Goal: Transaction & Acquisition: Purchase product/service

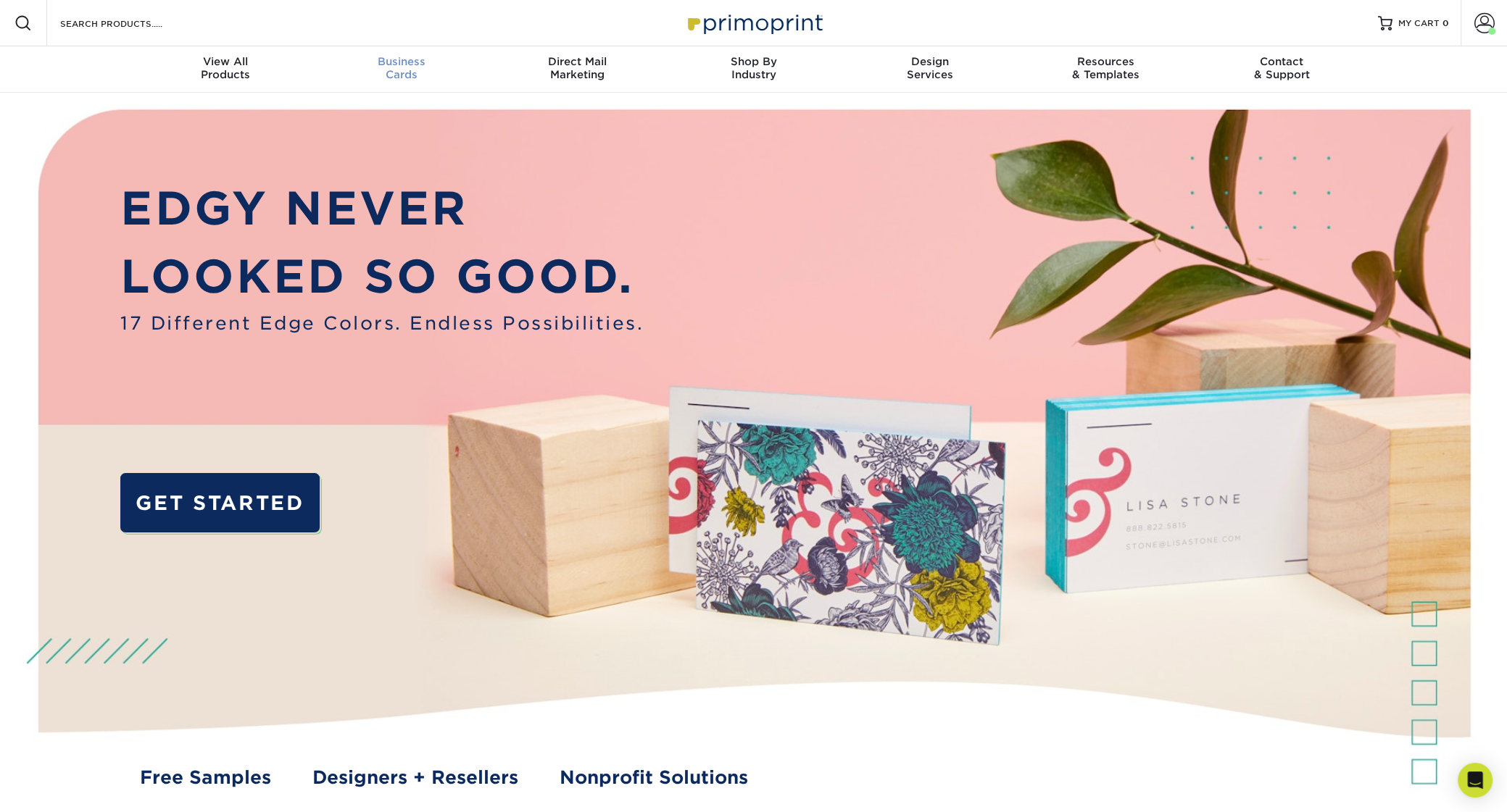
click at [410, 60] on span "Business" at bounding box center [402, 61] width 176 height 13
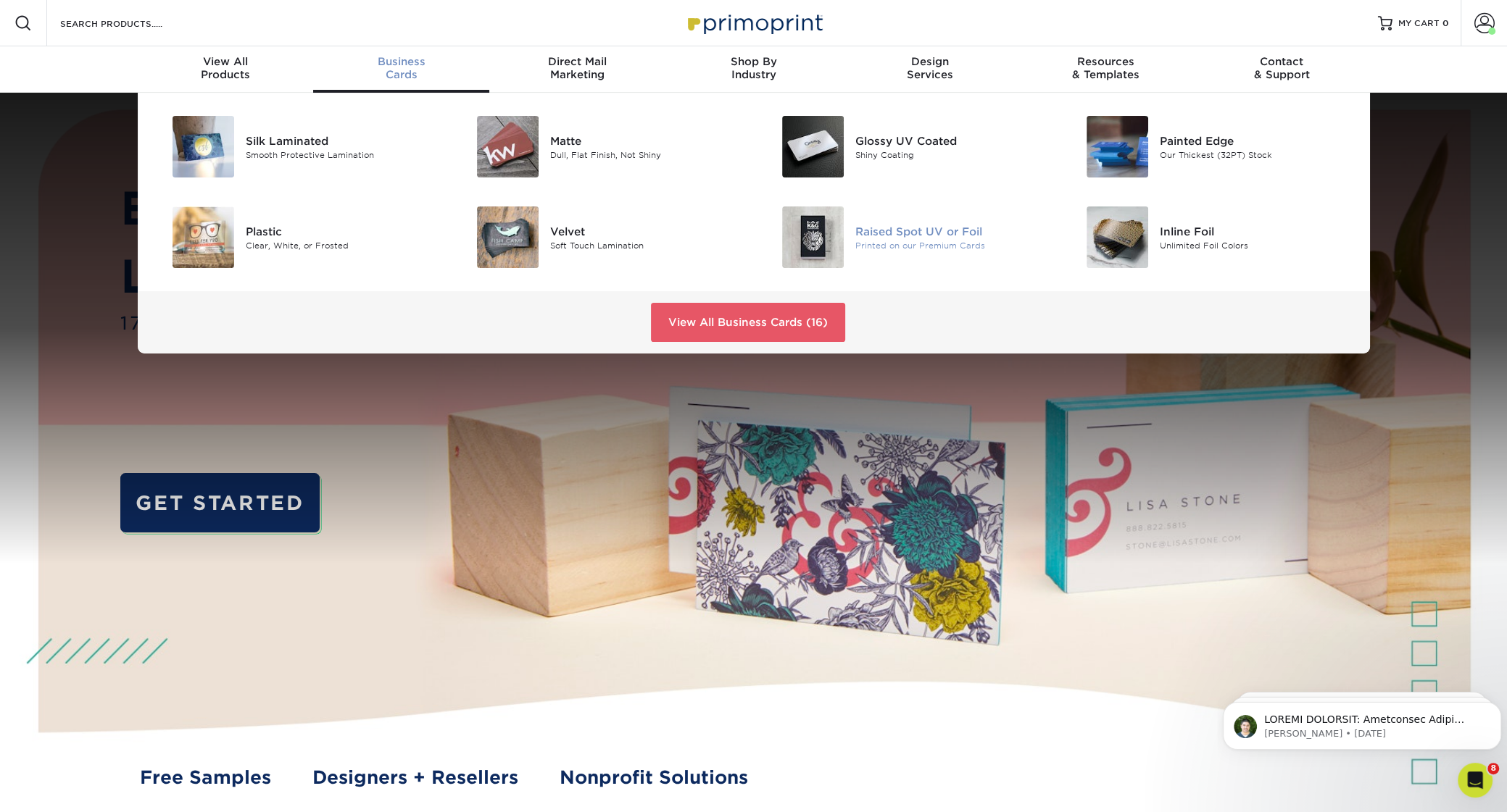
click at [830, 239] on img at bounding box center [812, 237] width 61 height 61
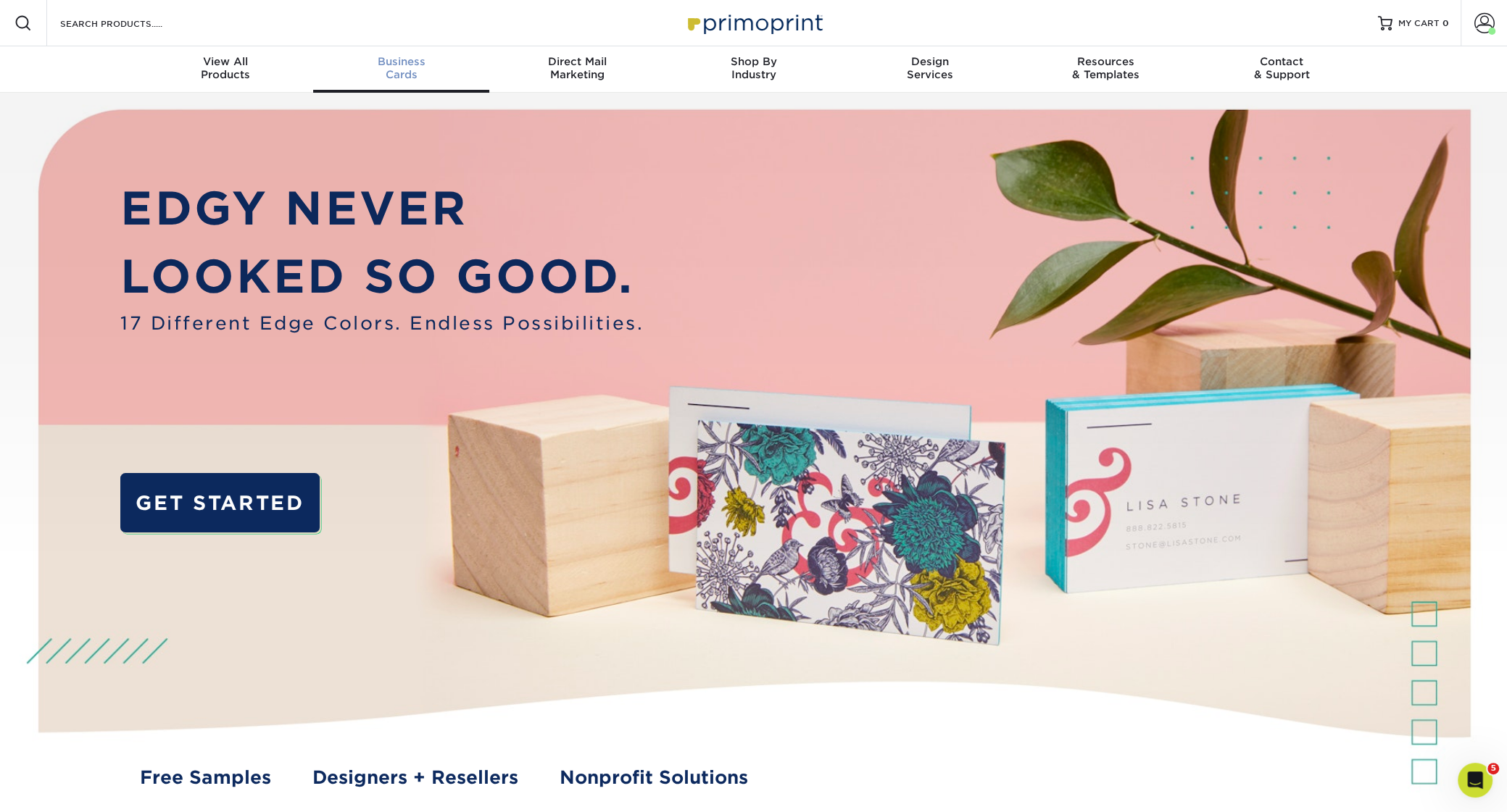
click at [402, 66] on span "Business" at bounding box center [402, 61] width 176 height 13
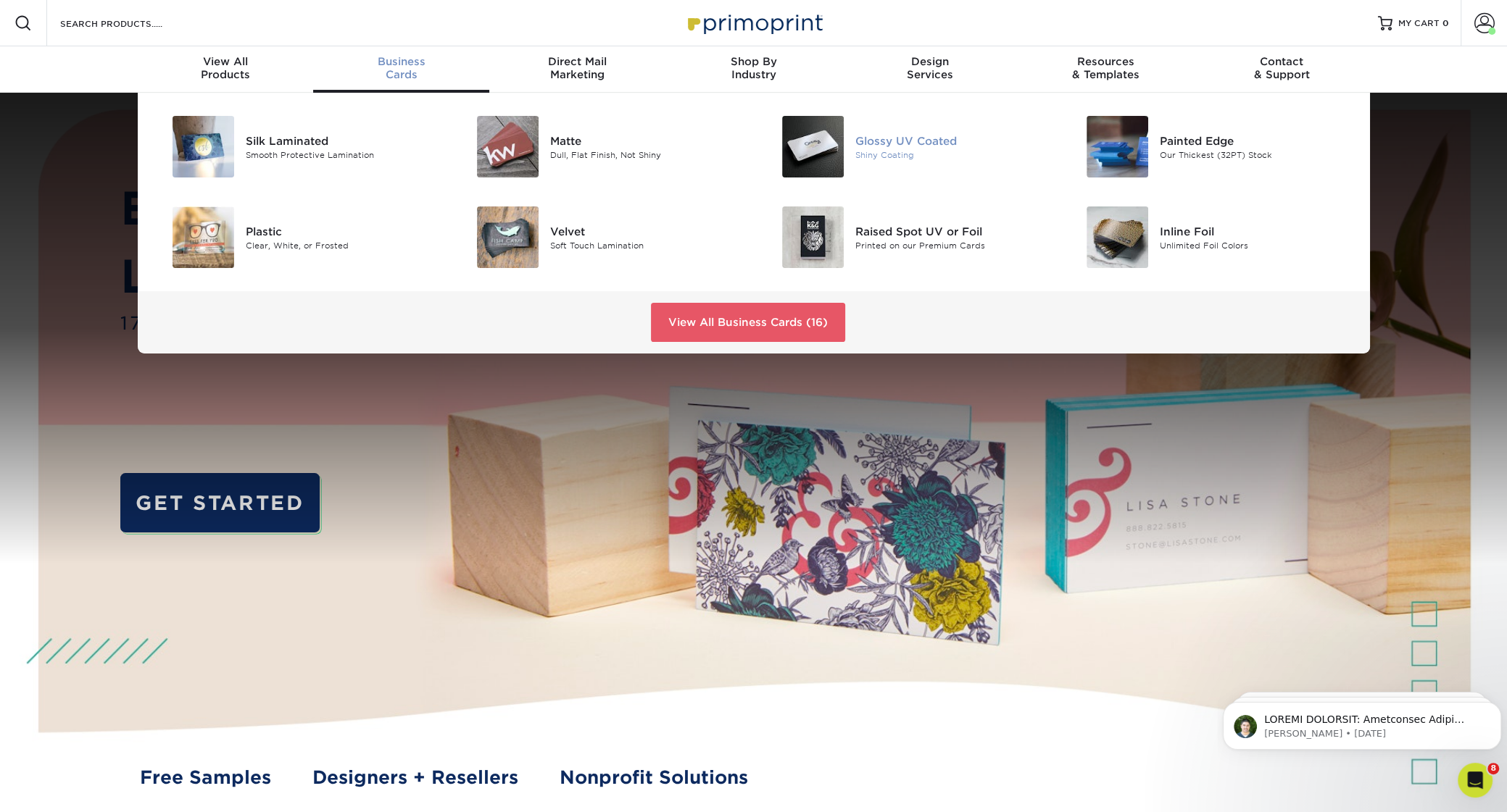
click at [807, 149] on img at bounding box center [812, 146] width 61 height 61
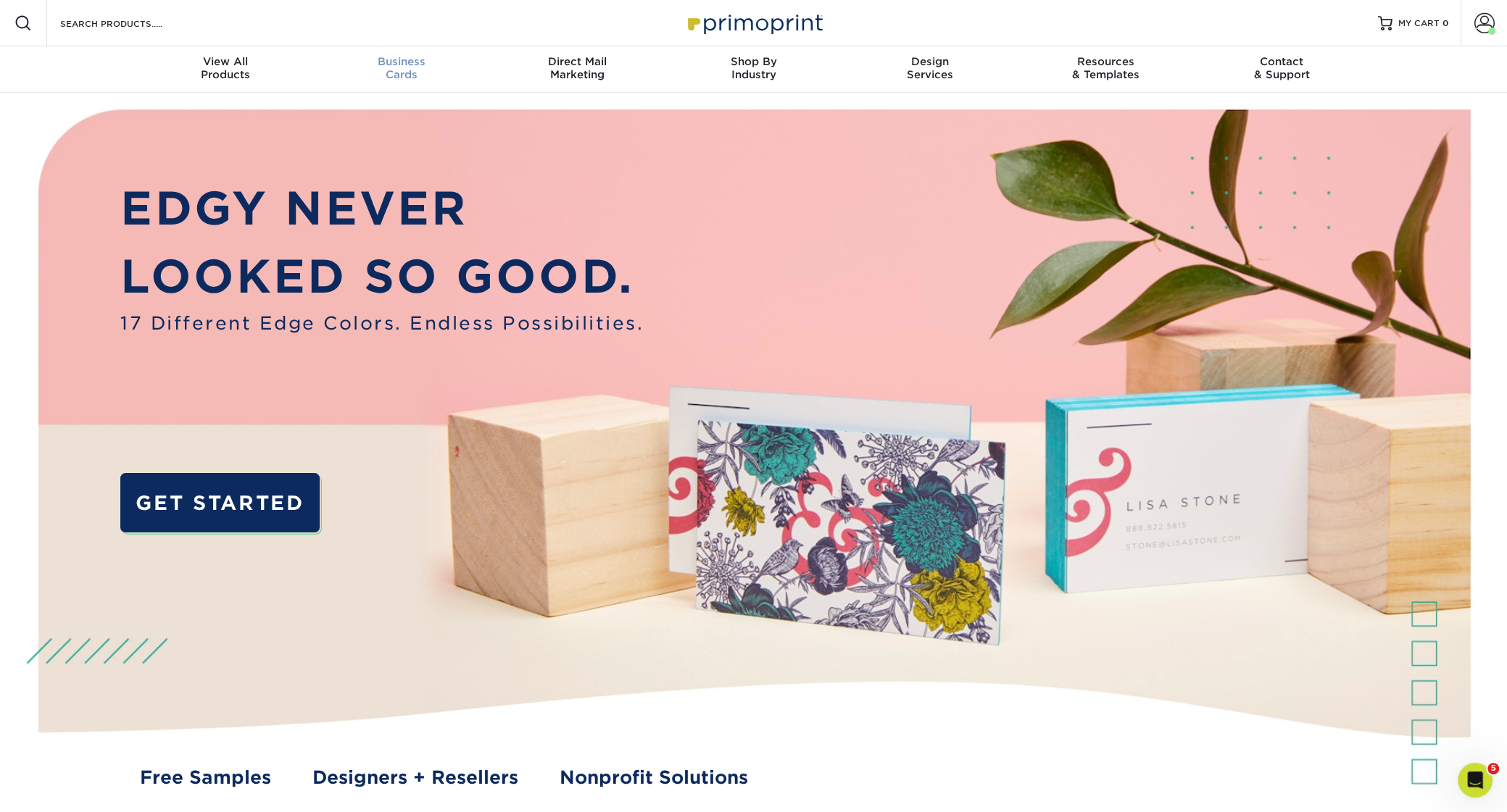
click at [406, 57] on span "Business" at bounding box center [402, 61] width 176 height 13
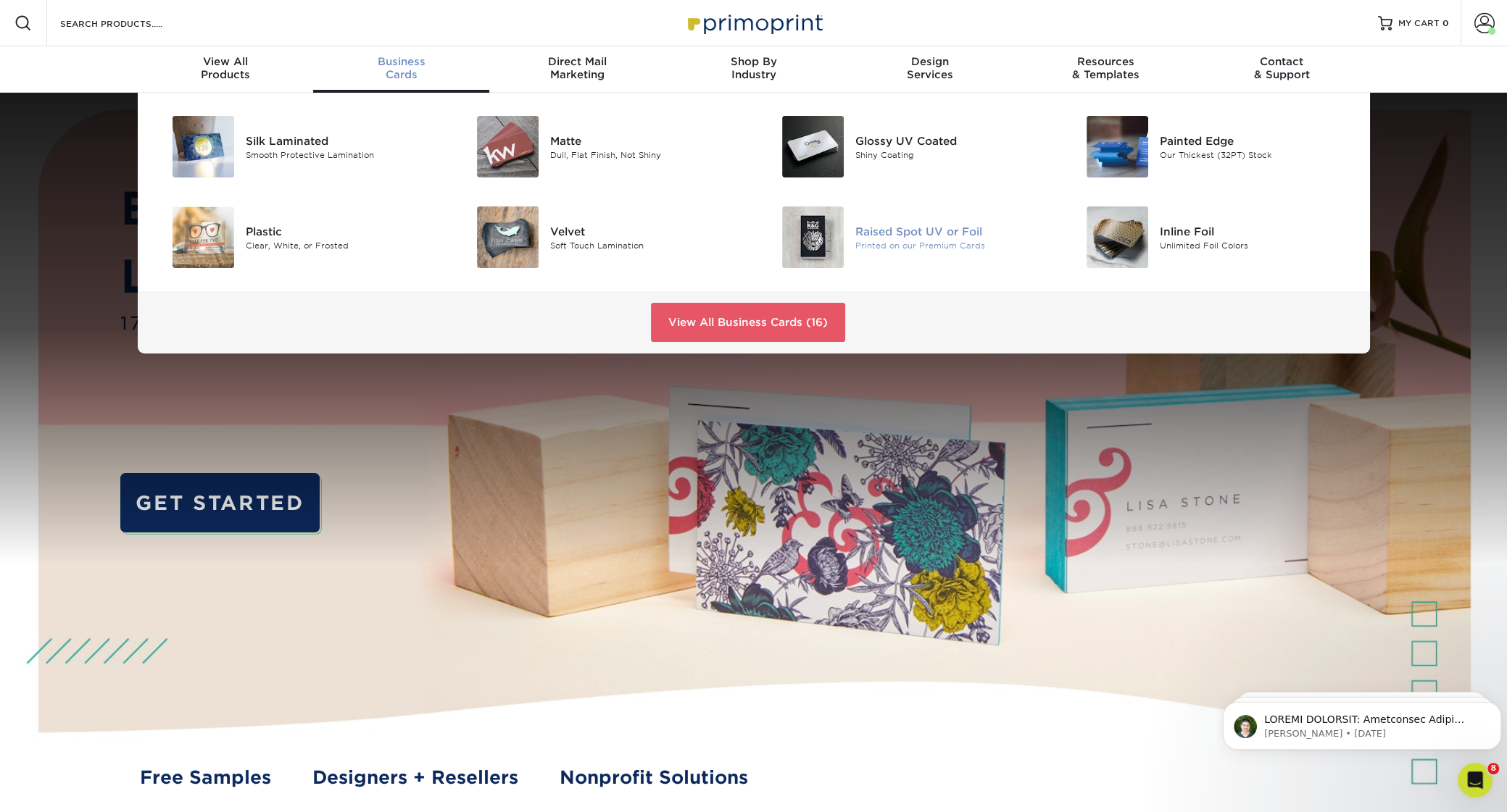
click at [818, 233] on img at bounding box center [812, 237] width 61 height 61
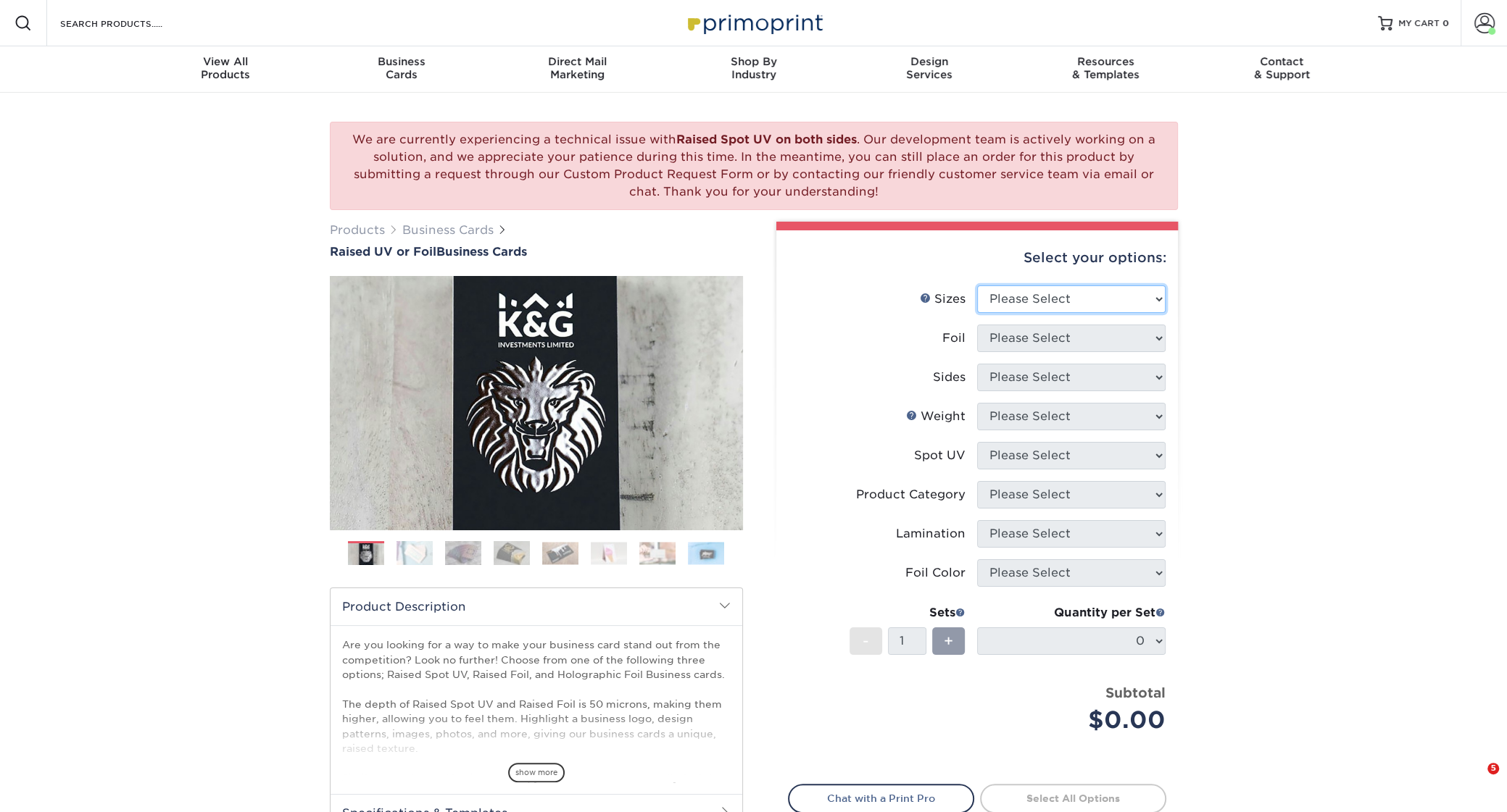
click at [977, 285] on select "Please Select 2" x 3.5" - Standard" at bounding box center [1071, 299] width 188 height 28
select select "2.00x3.50"
click option "2" x 3.5" - Standard" at bounding box center [0, 0] width 0 height 0
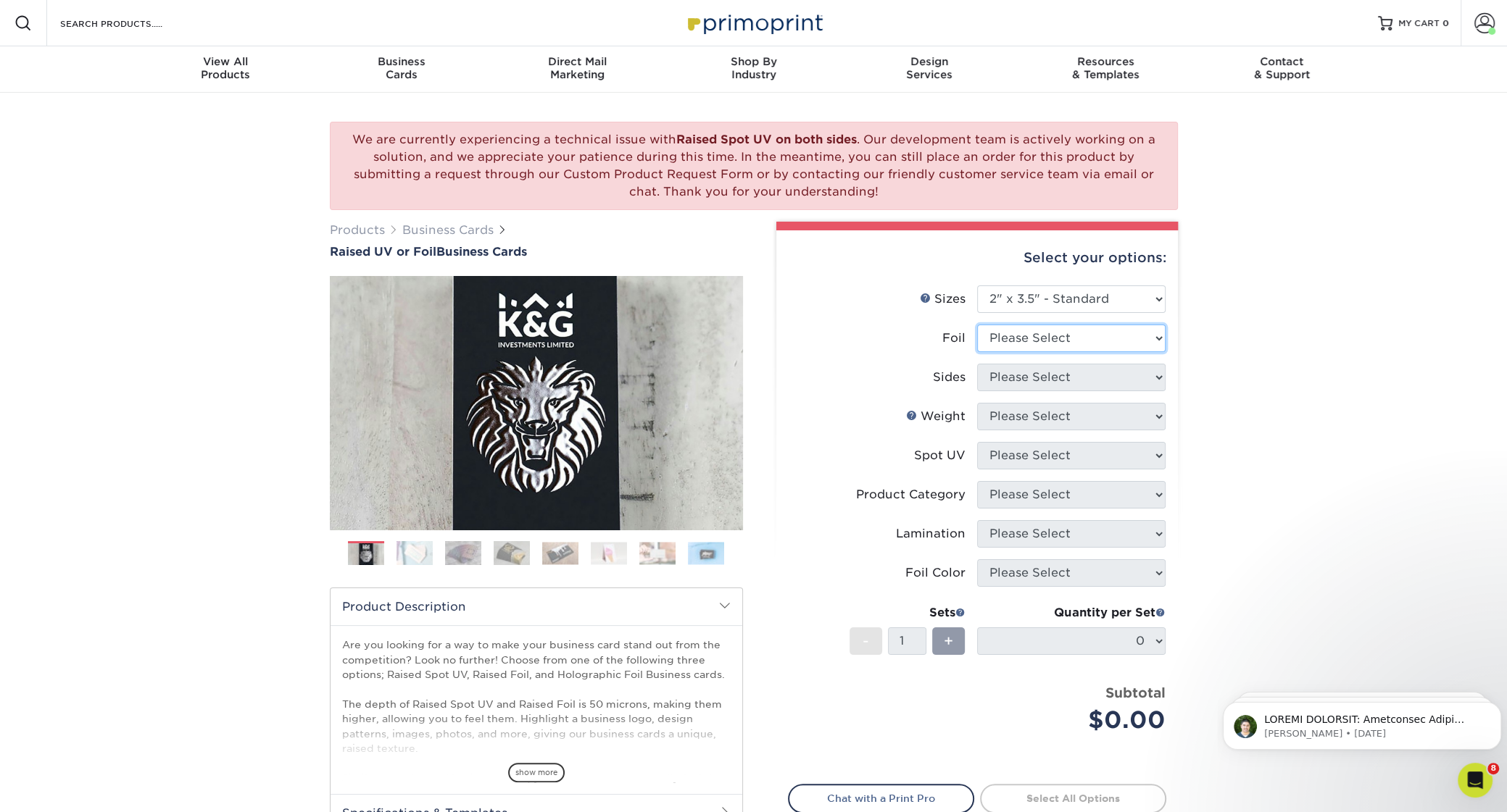
click at [977, 324] on select "Please Select No Yes" at bounding box center [1071, 338] width 188 height 28
click at [1234, 294] on div "We are currently experiencing a technical issue with Raised Spot UV on both sid…" at bounding box center [753, 529] width 1507 height 874
click at [977, 324] on select "Please Select No Yes" at bounding box center [1071, 338] width 188 height 28
select select "0"
click at [977, 363] on select "Please Select Print Both Sides Print Front Only" at bounding box center [1071, 377] width 188 height 28
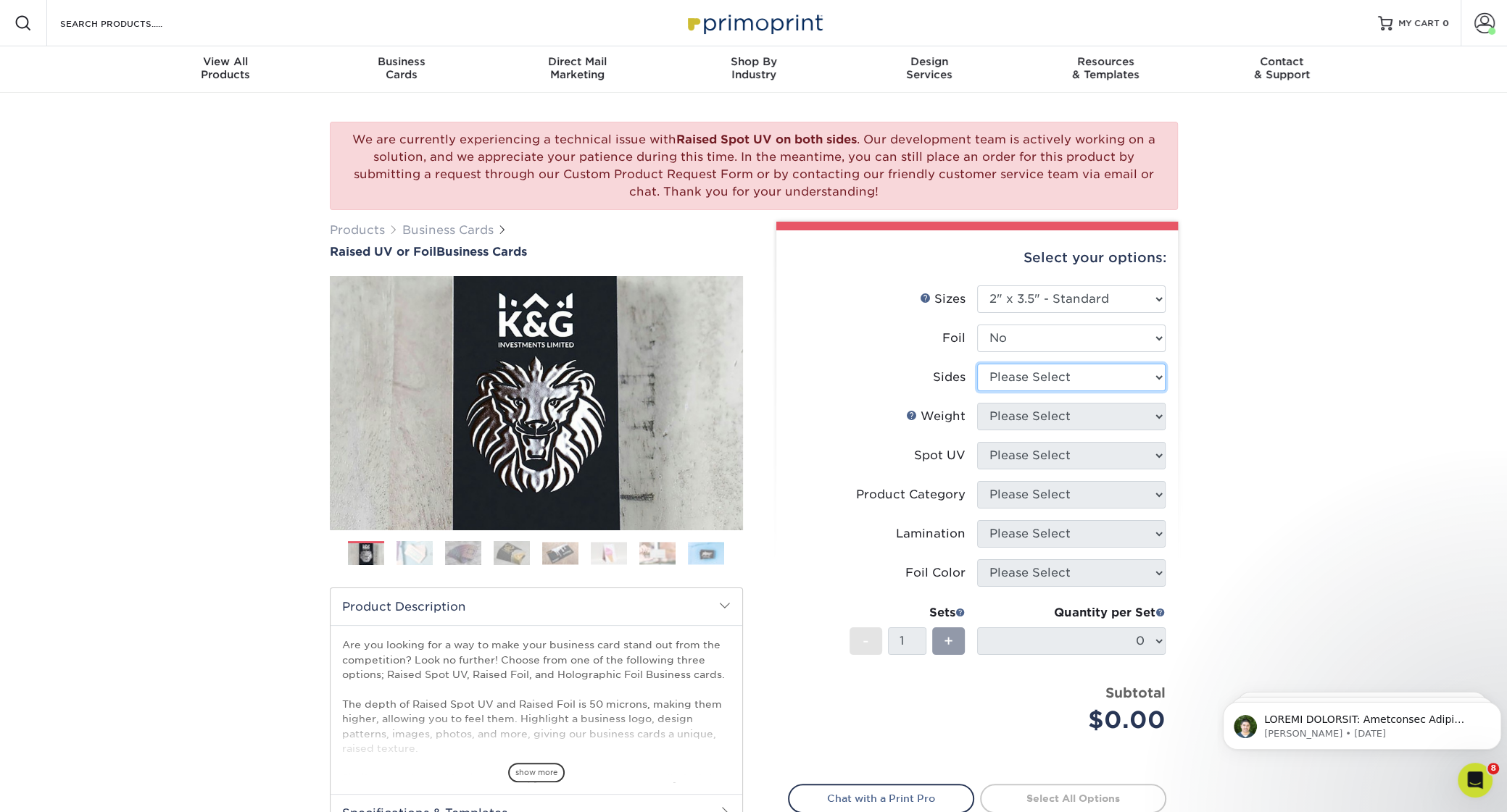
select select "13abbda7-1d64-4f25-8bb2-c179b224825d"
click at [977, 403] on select "Please Select 16PT" at bounding box center [1071, 417] width 188 height 28
select select "16PT"
click at [977, 442] on select "Please Select No Spot UV Front Only" at bounding box center [1071, 456] width 188 height 28
select select "1"
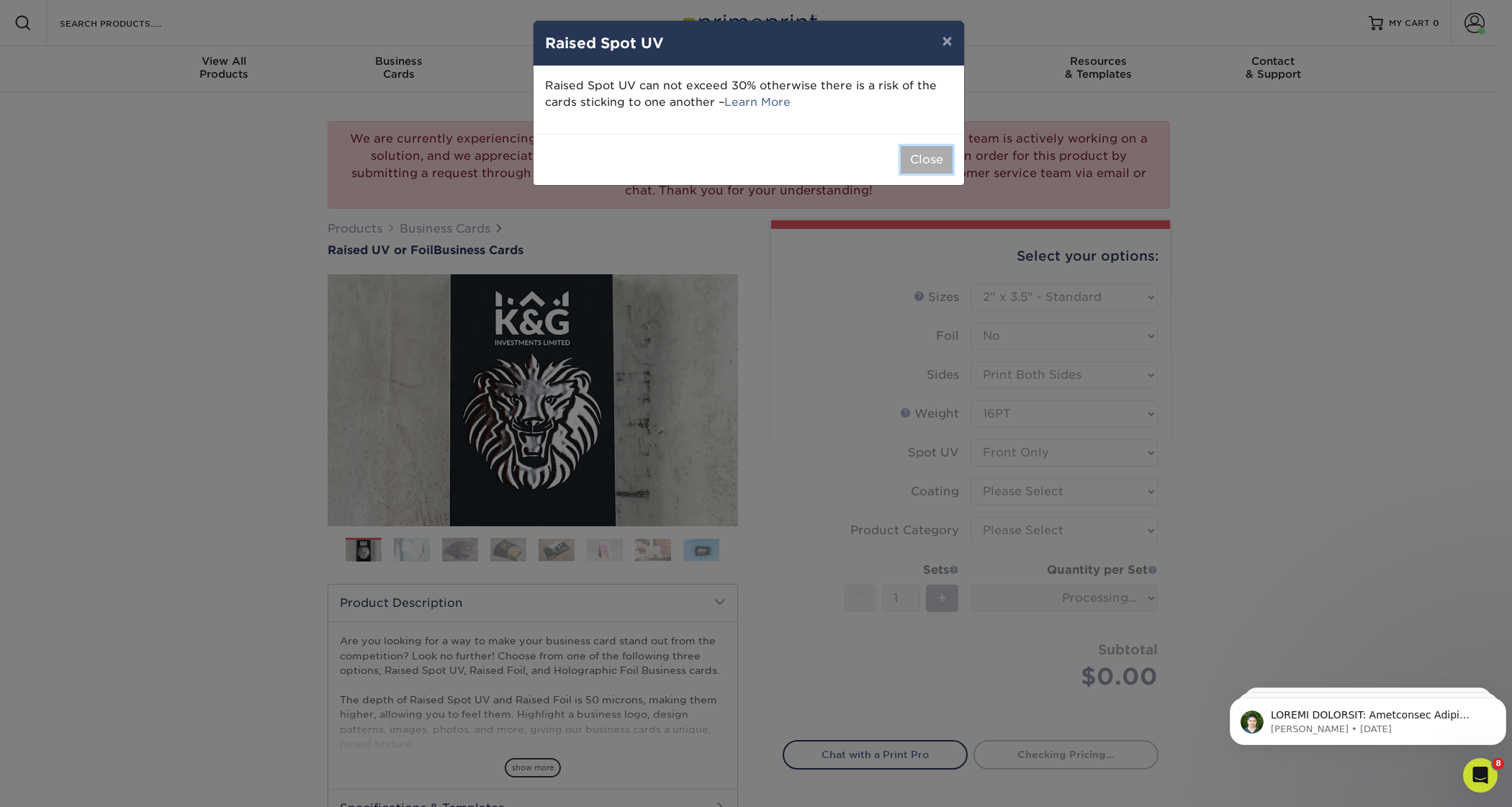
click at [932, 163] on button "Close" at bounding box center [926, 160] width 52 height 28
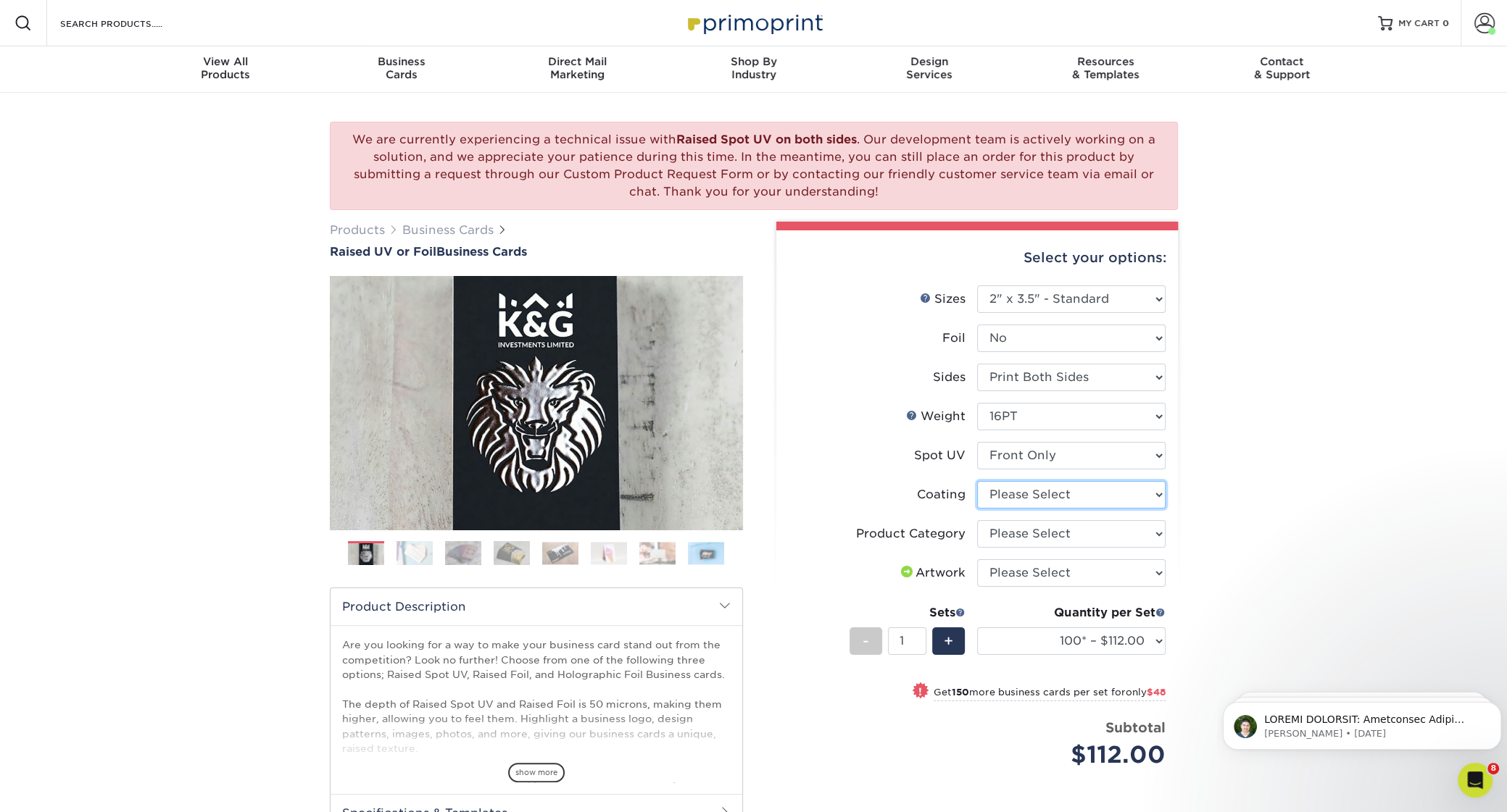
click at [977, 481] on select at bounding box center [1071, 495] width 188 height 28
click at [1207, 480] on div "We are currently experiencing a technical issue with Raised Spot UV on both sid…" at bounding box center [753, 554] width 1507 height 924
click at [977, 520] on select "Please Select Business Cards" at bounding box center [1071, 534] width 188 height 28
drag, startPoint x: 1150, startPoint y: 533, endPoint x: 1220, endPoint y: 438, distance: 118.0
click at [1220, 438] on div "We are currently experiencing a technical issue with Raised Spot UV on both sid…" at bounding box center [753, 554] width 1507 height 924
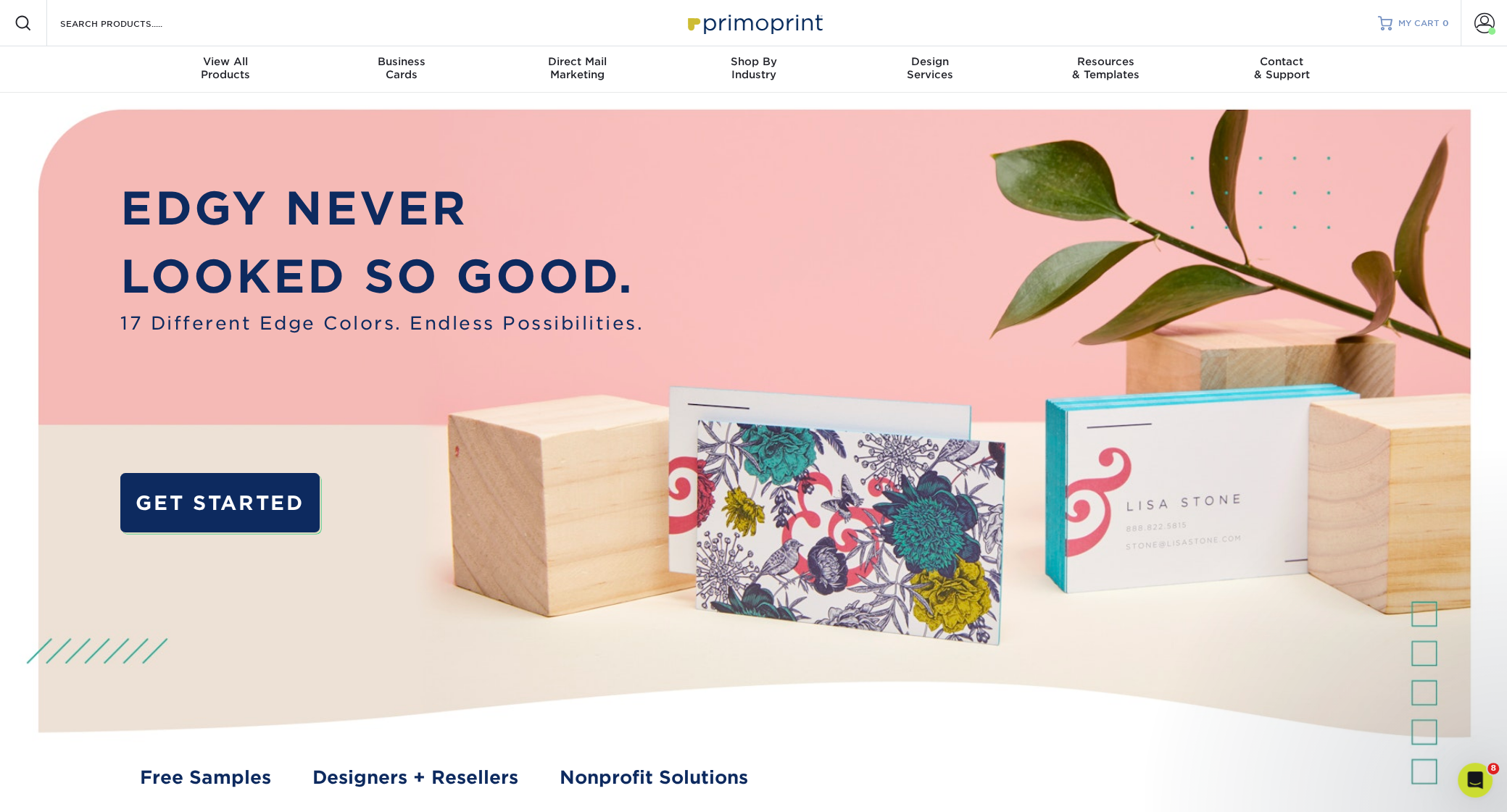
click at [1434, 20] on span "MY CART" at bounding box center [1419, 23] width 42 height 12
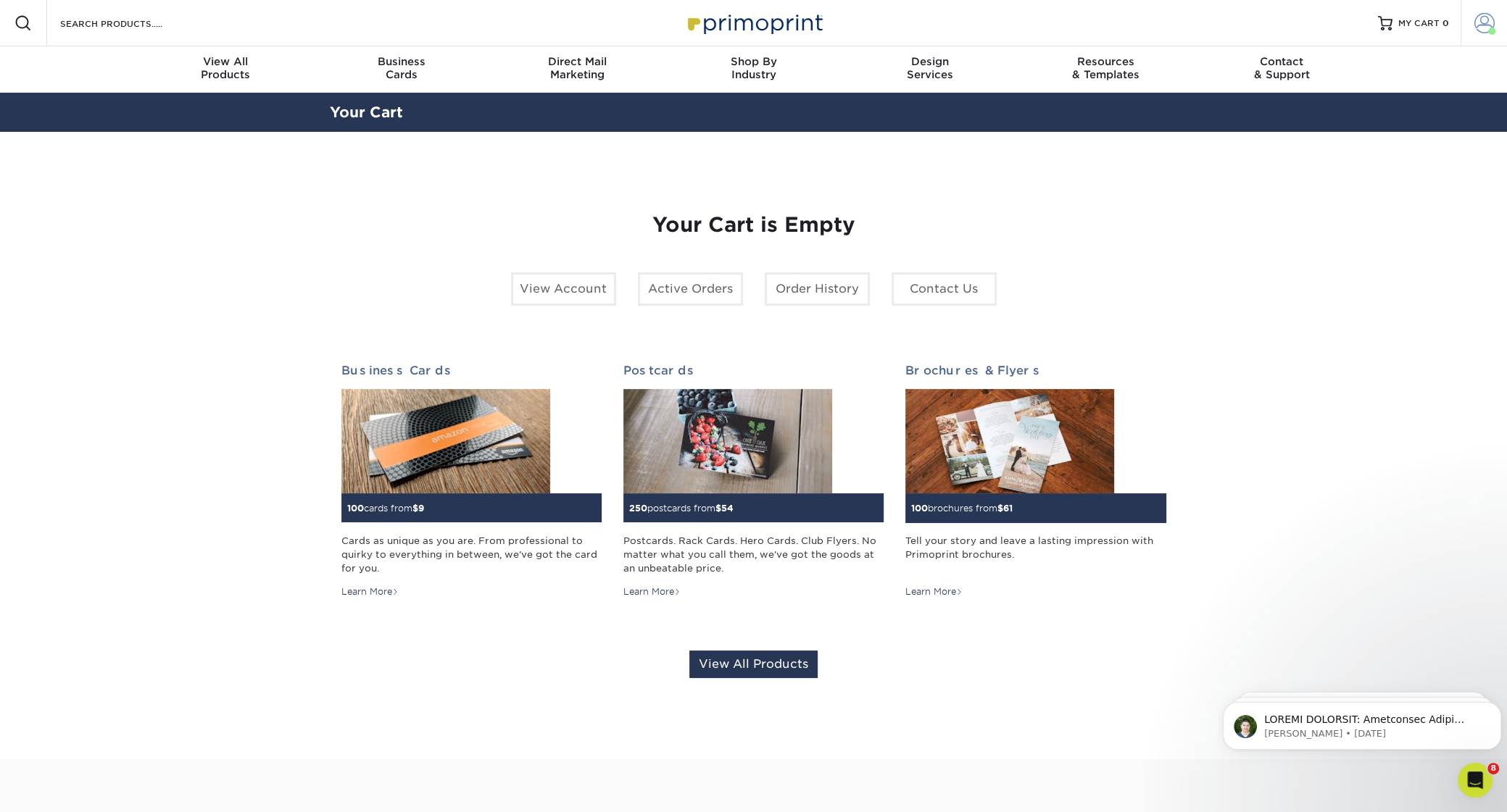
click at [1481, 15] on span at bounding box center [1485, 23] width 20 height 20
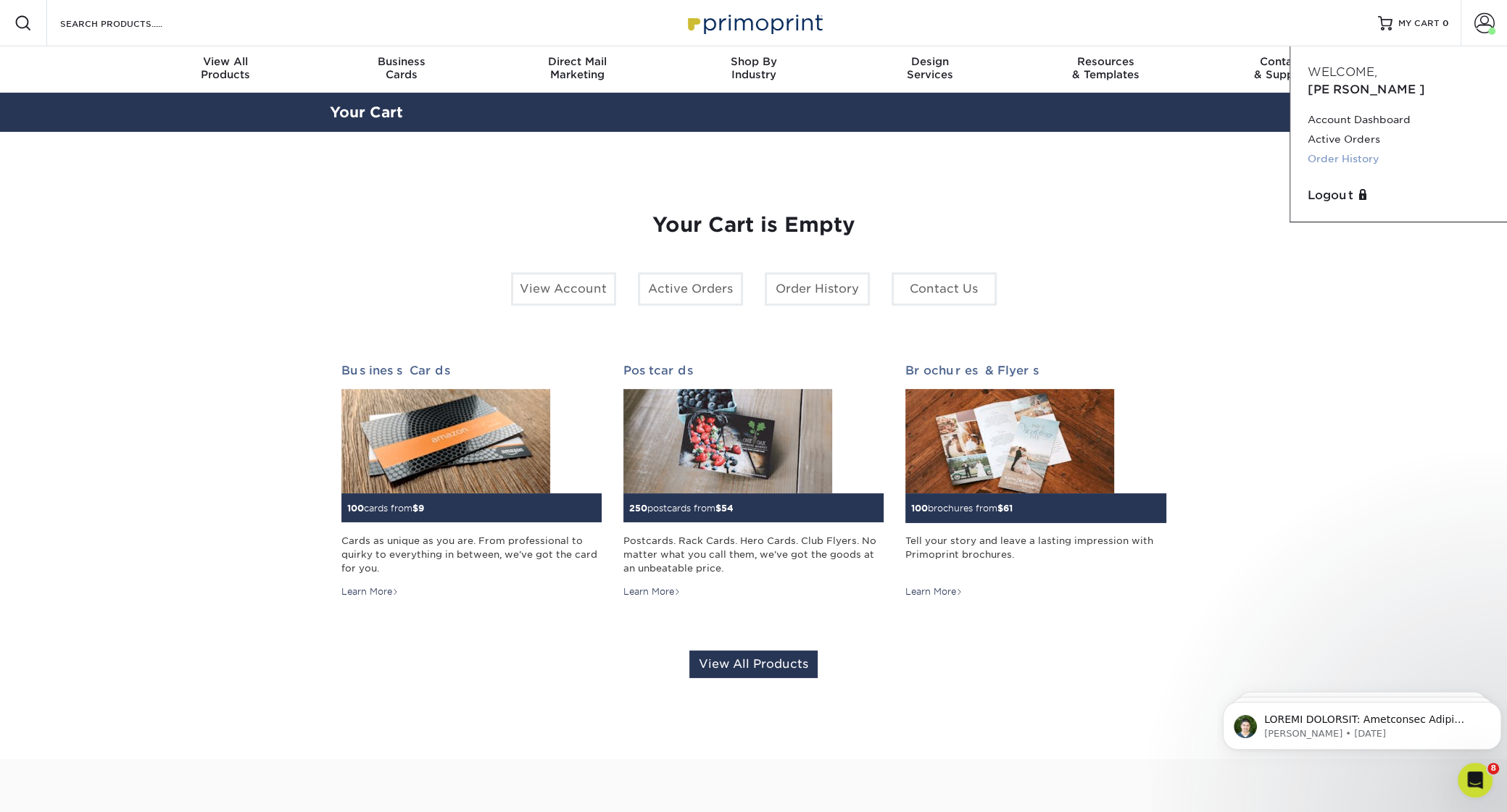
click at [1366, 149] on link "Order History" at bounding box center [1398, 159] width 182 height 19
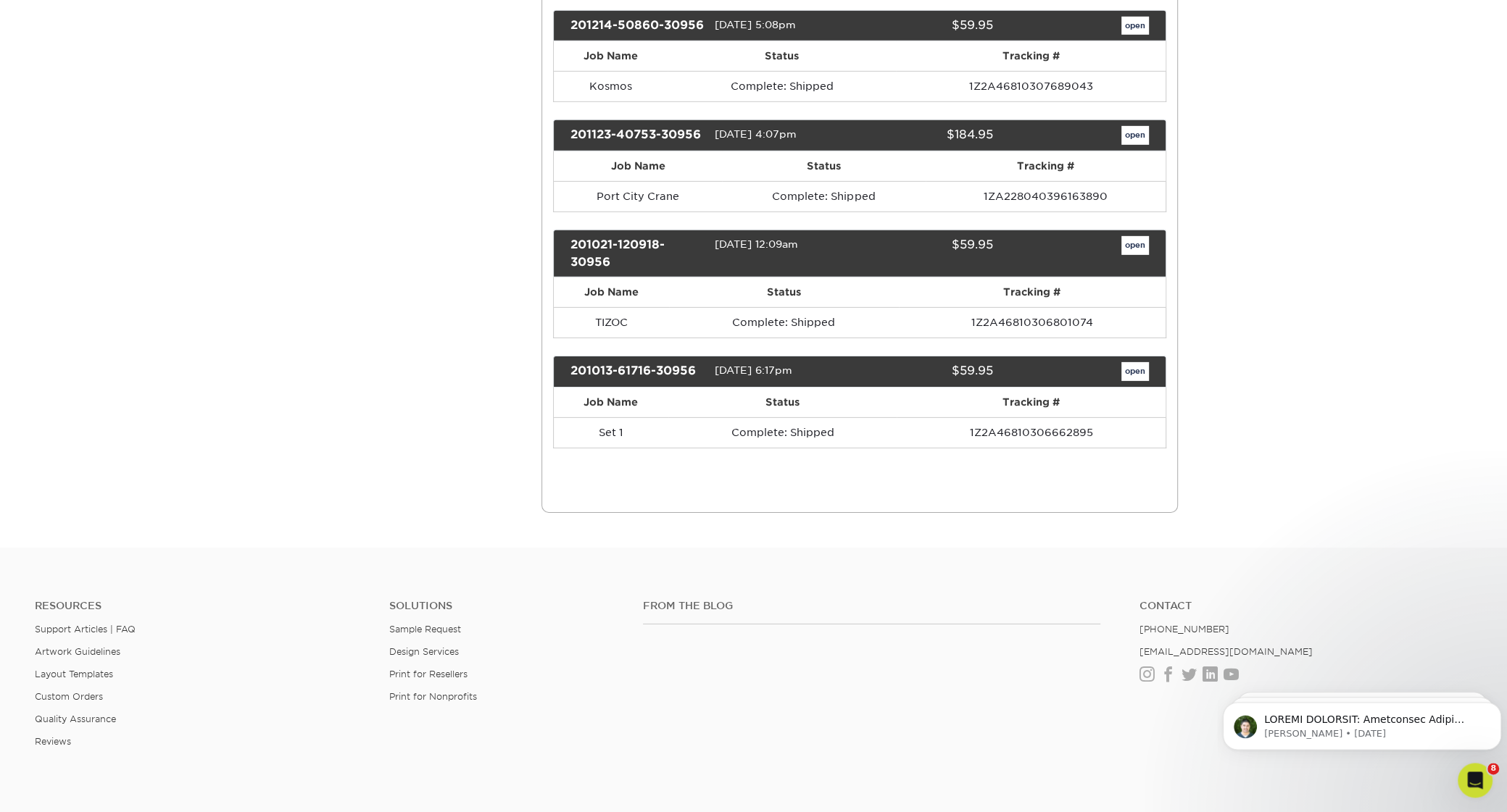
scroll to position [4779, 0]
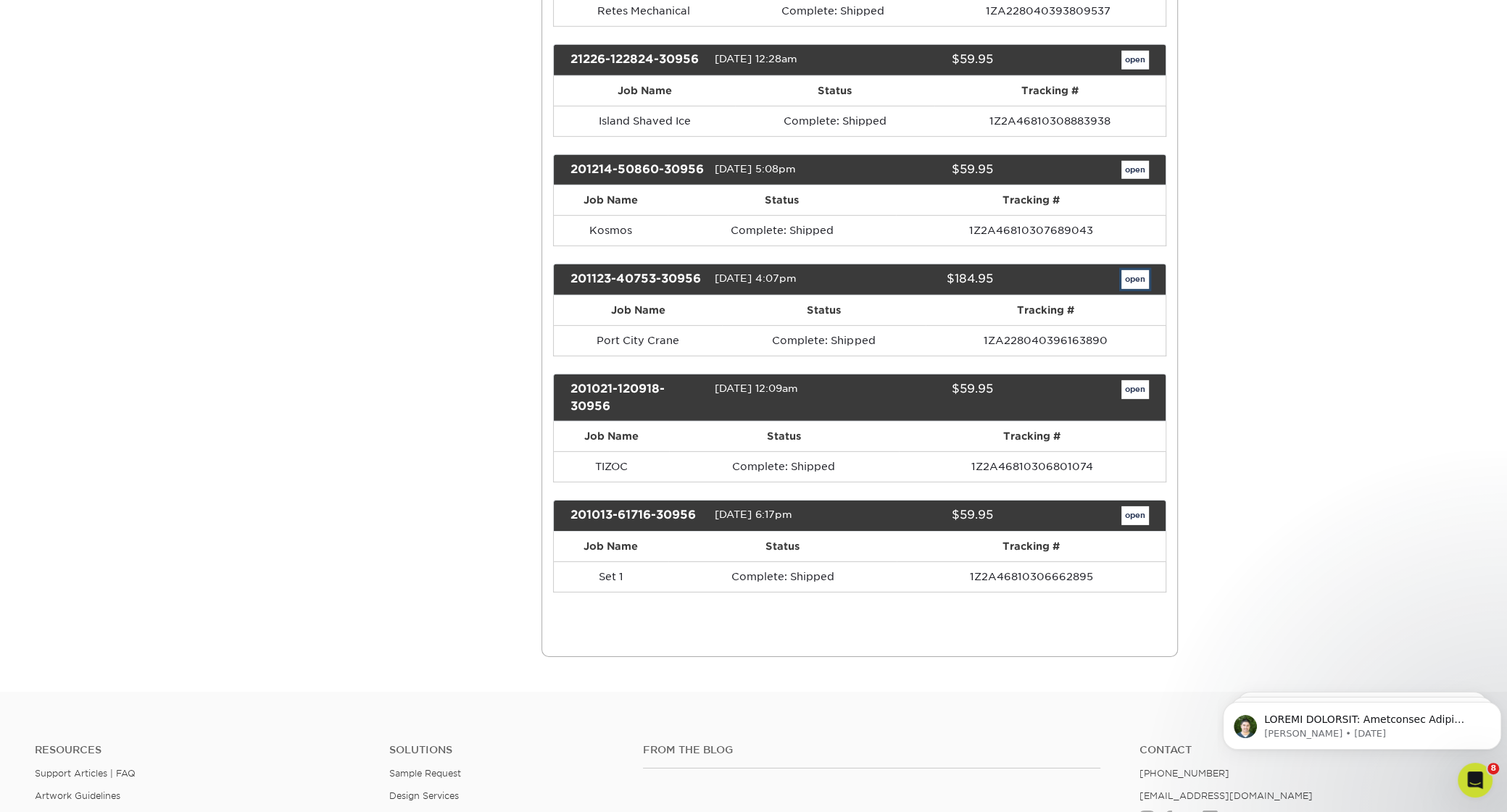
click at [1134, 289] on link "open" at bounding box center [1135, 280] width 28 height 19
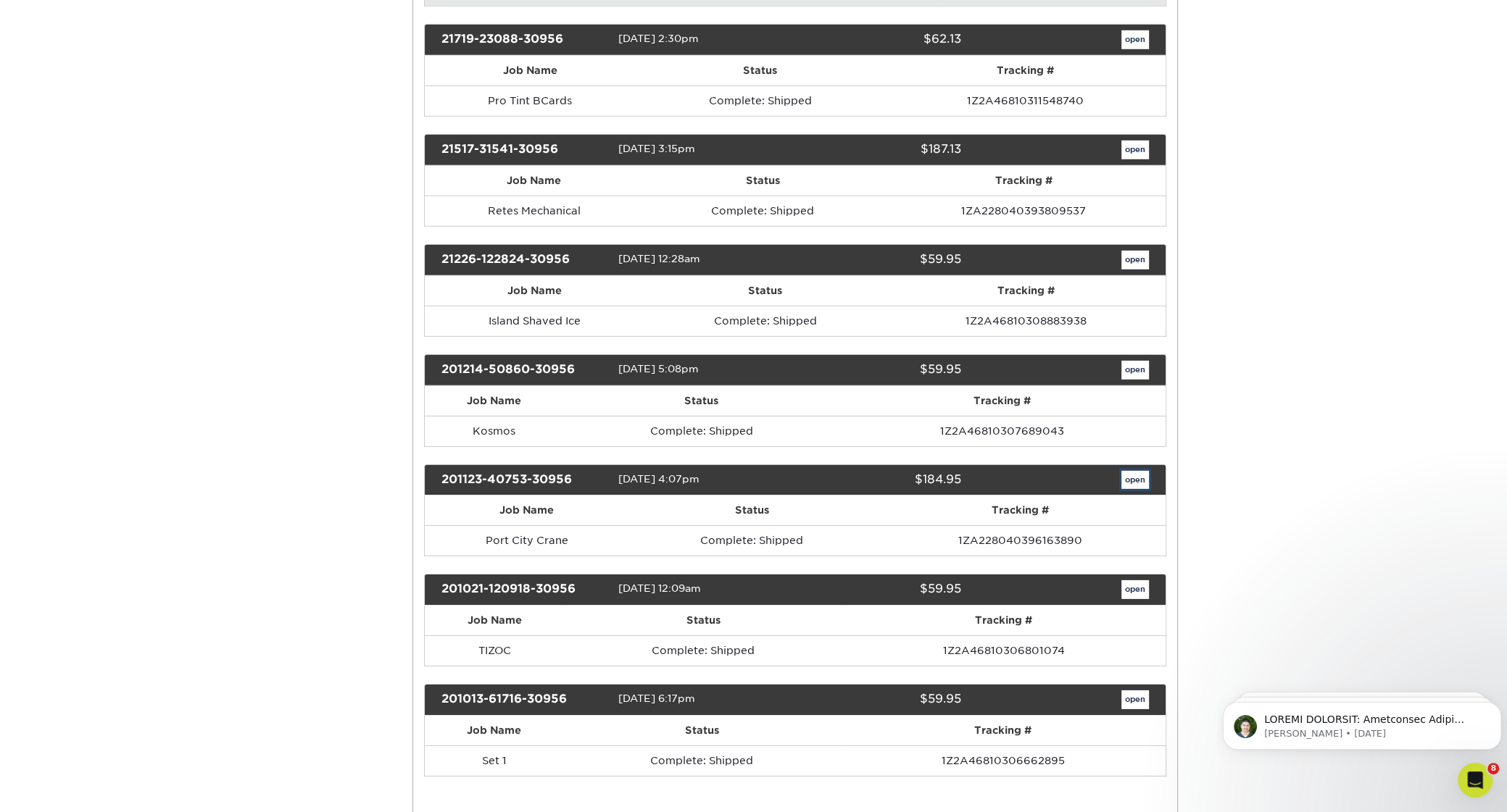
scroll to position [0, 0]
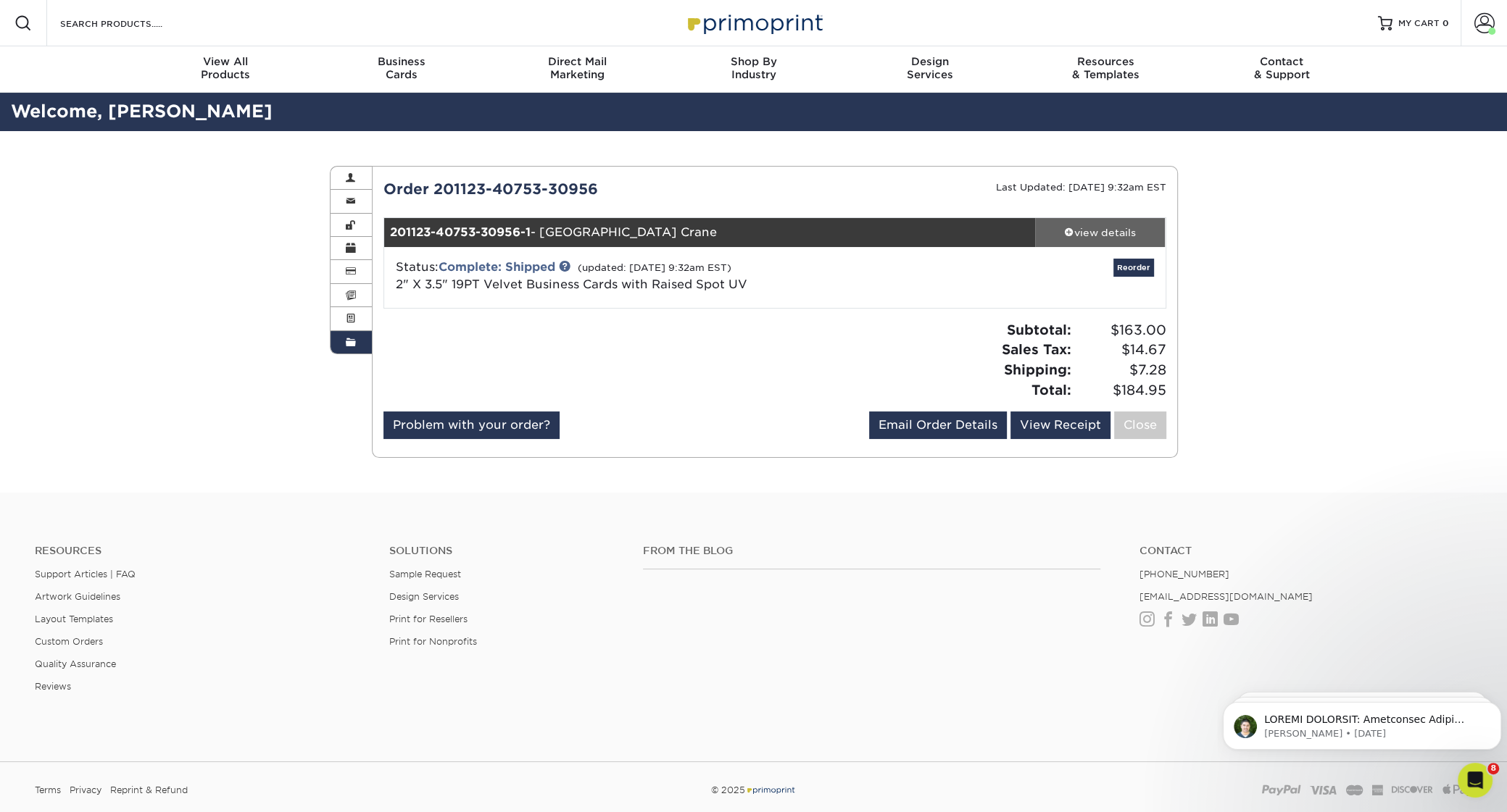
click at [1097, 231] on div "view details" at bounding box center [1100, 233] width 131 height 15
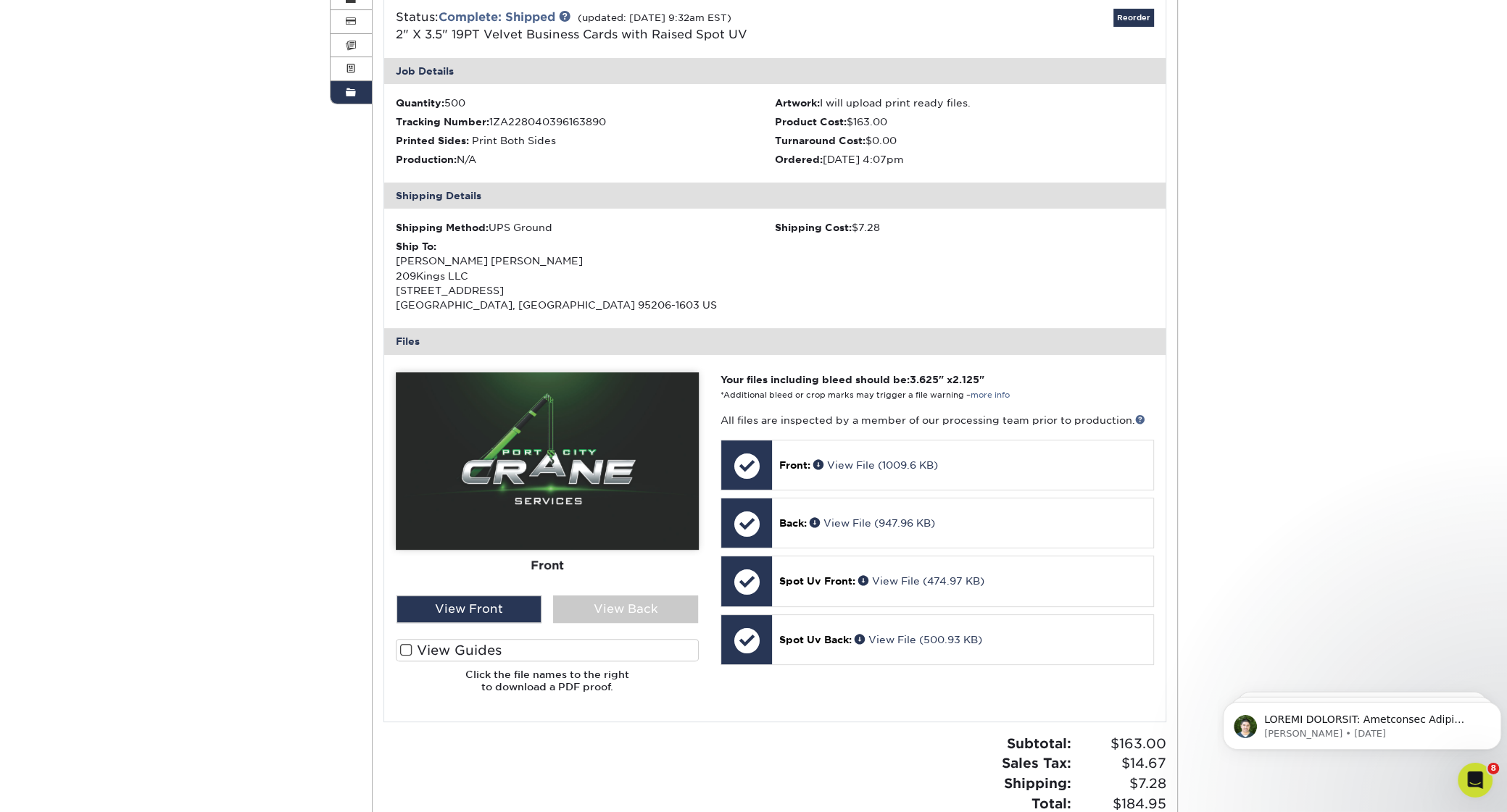
scroll to position [76, 0]
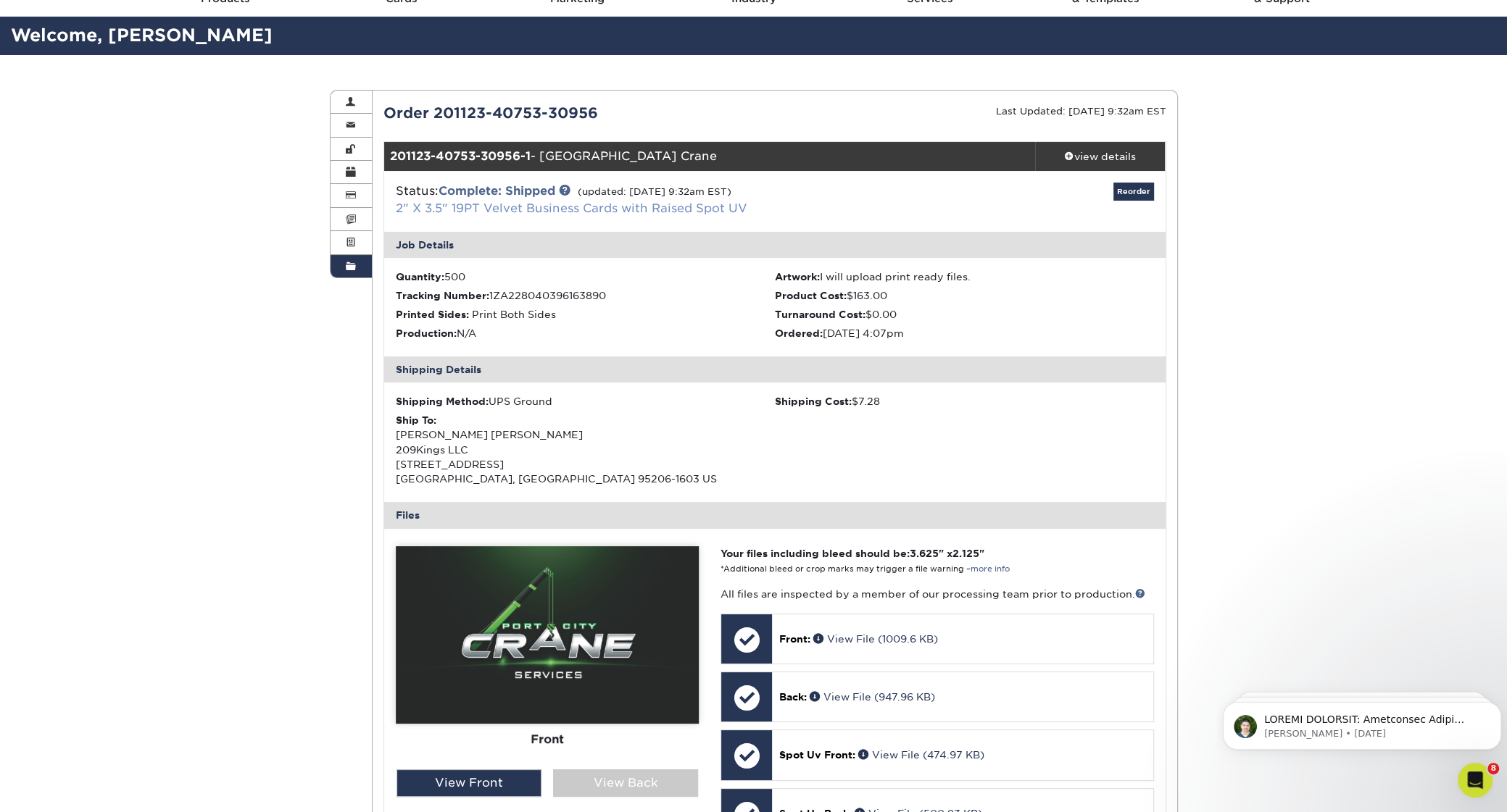
click at [543, 210] on link "2" X 3.5" 19PT Velvet Business Cards with Raised Spot UV" at bounding box center [571, 208] width 351 height 14
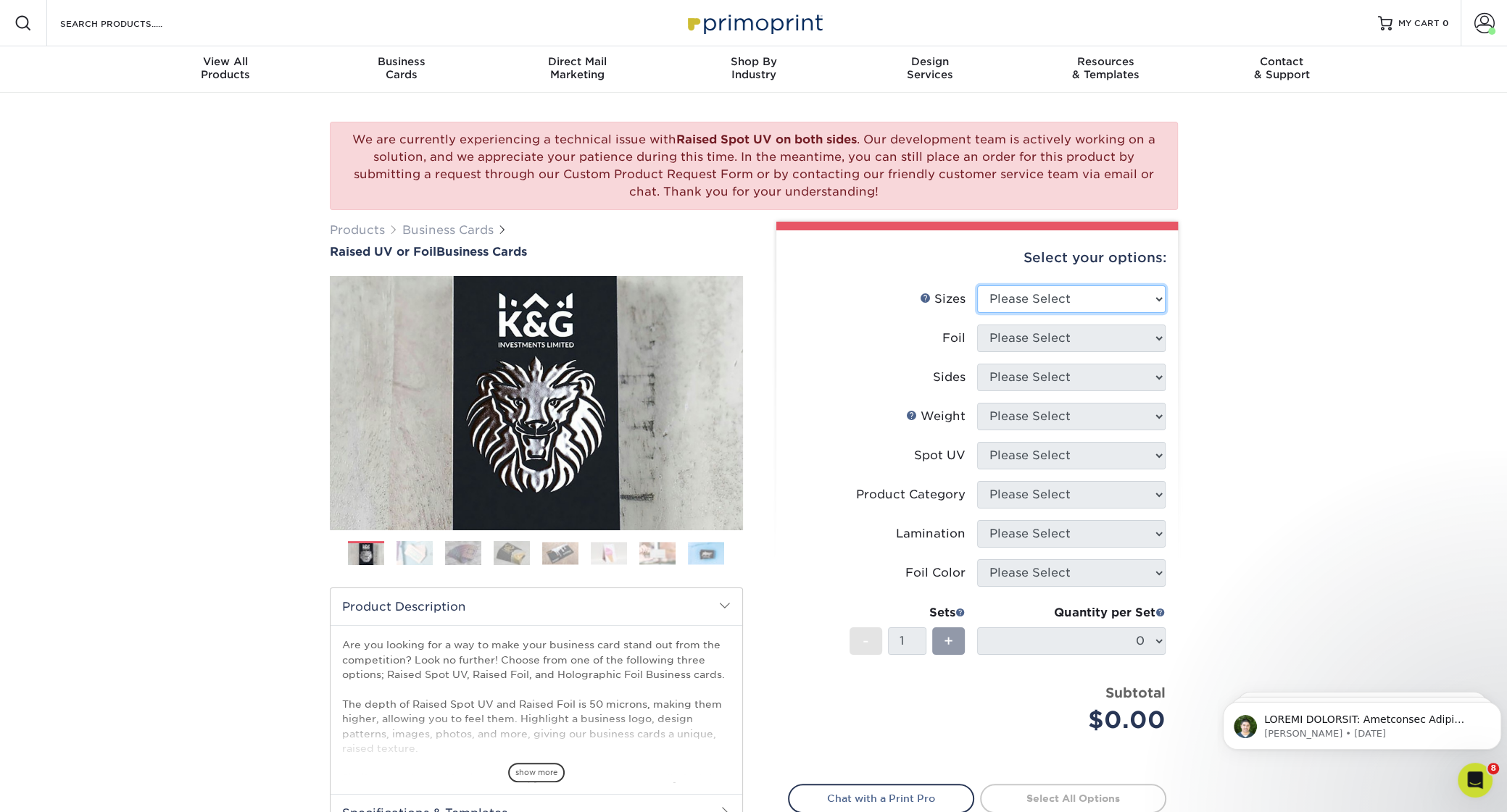
click at [977, 285] on select "Please Select 2" x 3.5" - Standard" at bounding box center [1071, 299] width 188 height 28
select select "2.00x3.50"
click option "2" x 3.5" - Standard" at bounding box center [0, 0] width 0 height 0
click at [977, 324] on select "Please Select No Yes" at bounding box center [1071, 338] width 188 height 28
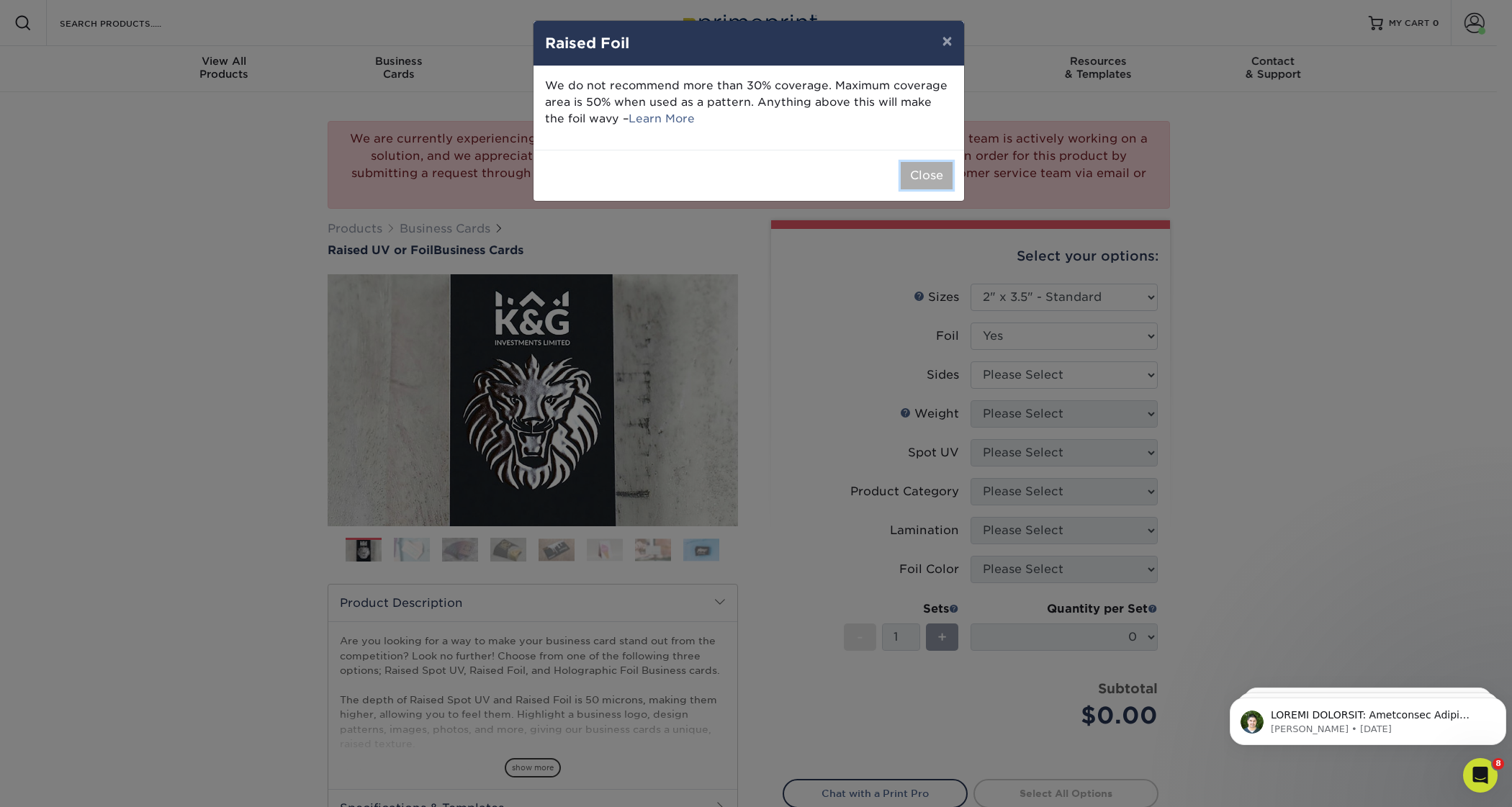
click at [911, 177] on button "Close" at bounding box center [926, 176] width 52 height 28
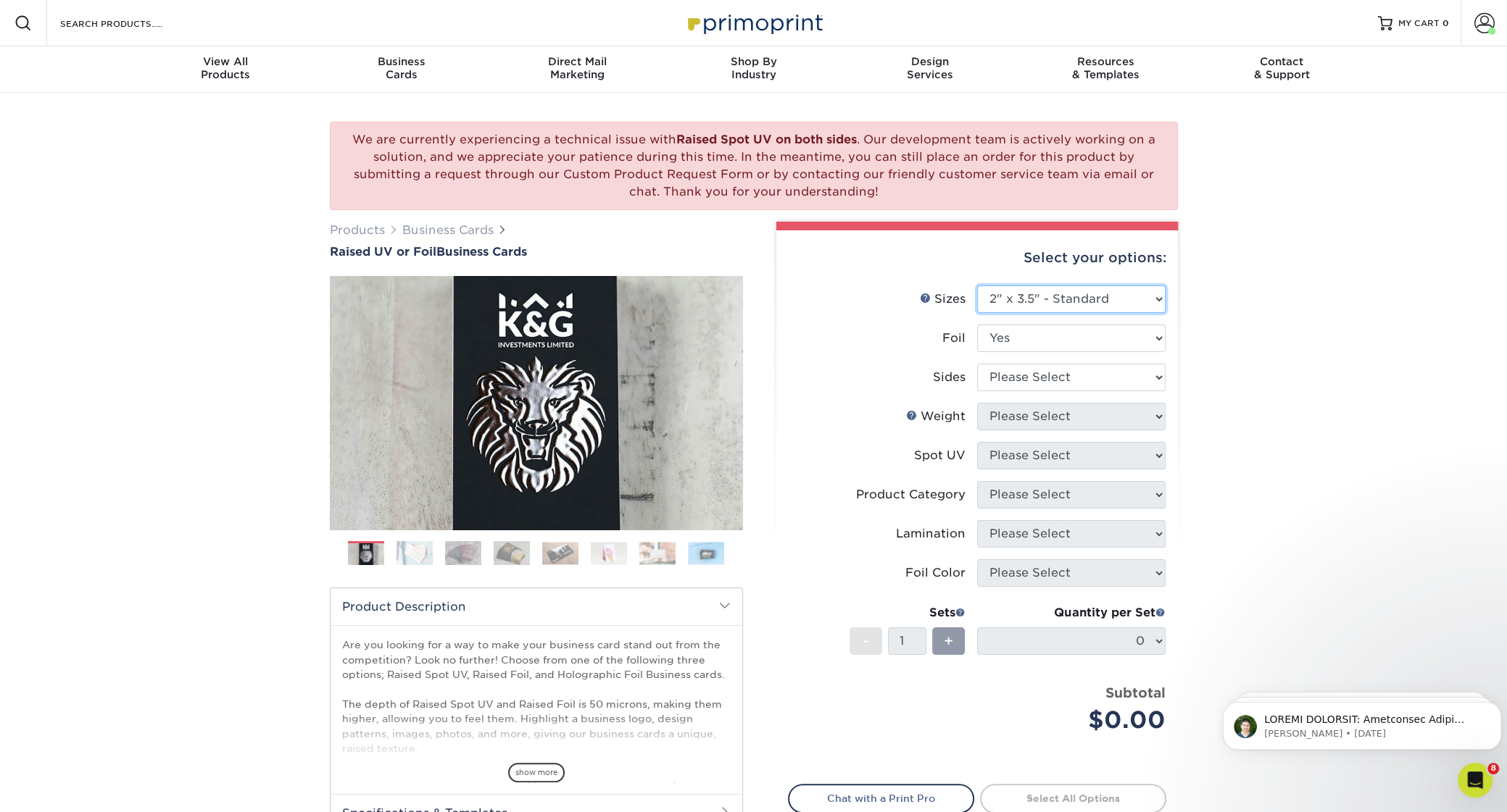
click at [977, 285] on select "Please Select 2" x 3.5" - Standard" at bounding box center [1071, 299] width 188 height 28
click option "2" x 3.5" - Standard" at bounding box center [0, 0] width 0 height 0
click at [977, 324] on select "Please Select No Yes" at bounding box center [1071, 338] width 188 height 28
select select "0"
click at [977, 363] on select "Please Select Print Both Sides Print Front Only" at bounding box center [1071, 377] width 188 height 28
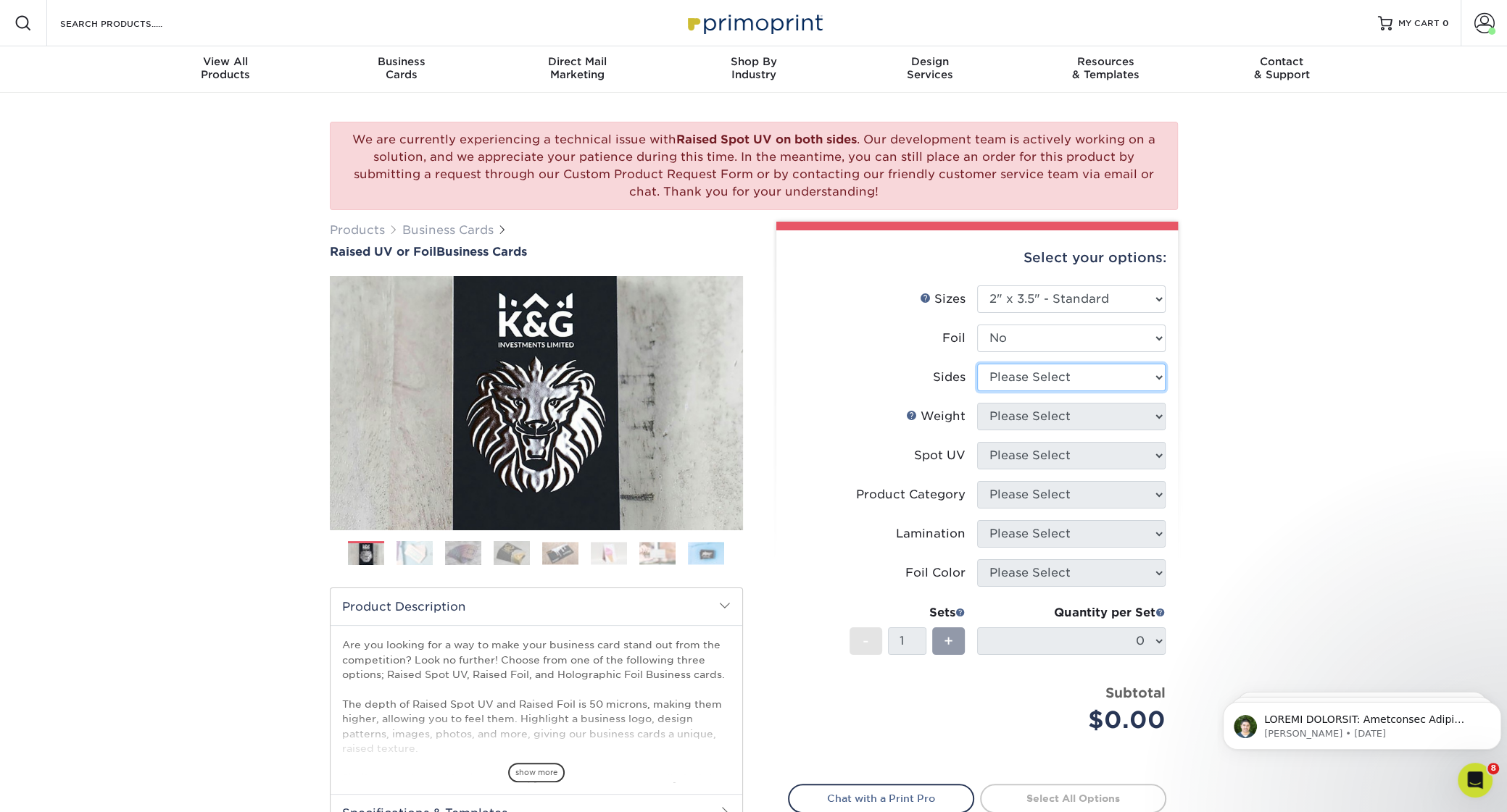
select select "13abbda7-1d64-4f25-8bb2-c179b224825d"
click at [977, 403] on select "Please Select 16PT" at bounding box center [1071, 417] width 188 height 28
select select "16PT"
click at [977, 442] on select "Please Select No Spot UV Front Only" at bounding box center [1071, 456] width 188 height 28
select select "1"
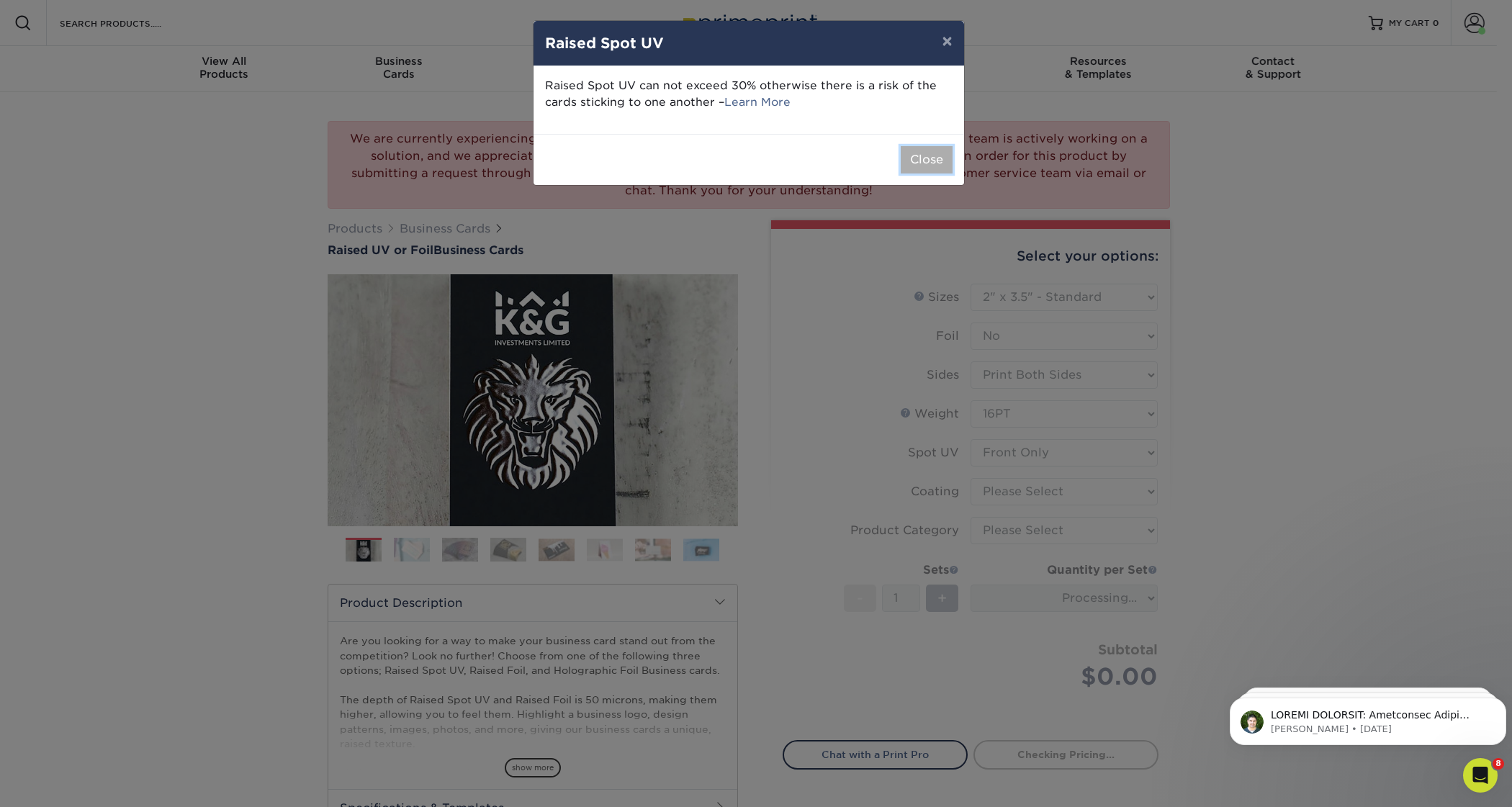
click at [927, 159] on button "Close" at bounding box center [926, 160] width 52 height 28
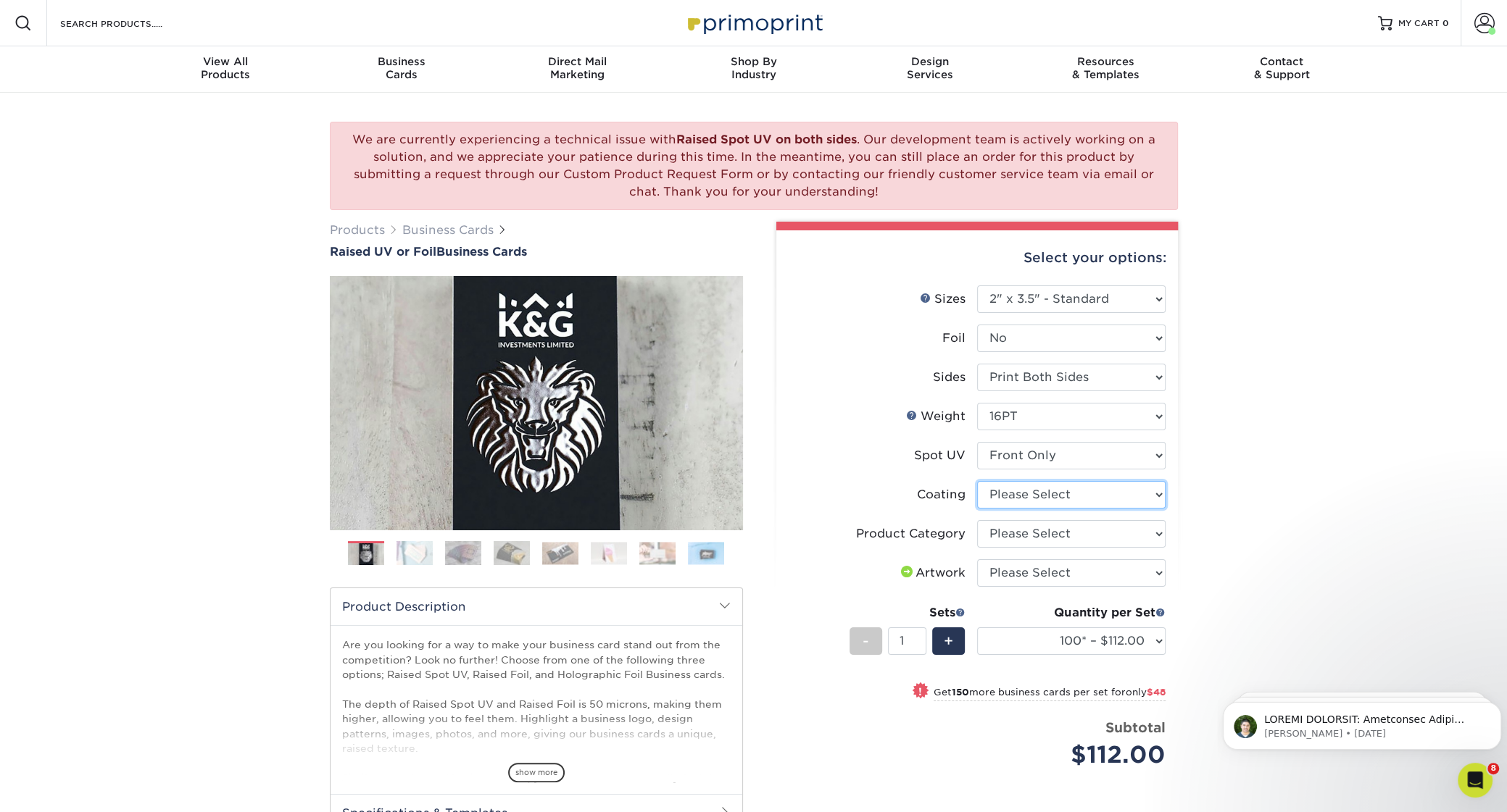
click at [977, 481] on select at bounding box center [1071, 495] width 188 height 28
drag, startPoint x: 1147, startPoint y: 493, endPoint x: 1283, endPoint y: 497, distance: 136.1
click at [1283, 497] on div "We are currently experiencing a technical issue with Raised Spot UV on both sid…" at bounding box center [753, 554] width 1507 height 924
click at [977, 481] on select at bounding box center [1071, 495] width 188 height 28
select select "3e7618de-abca-4bda-9f97-8b9129e913d8"
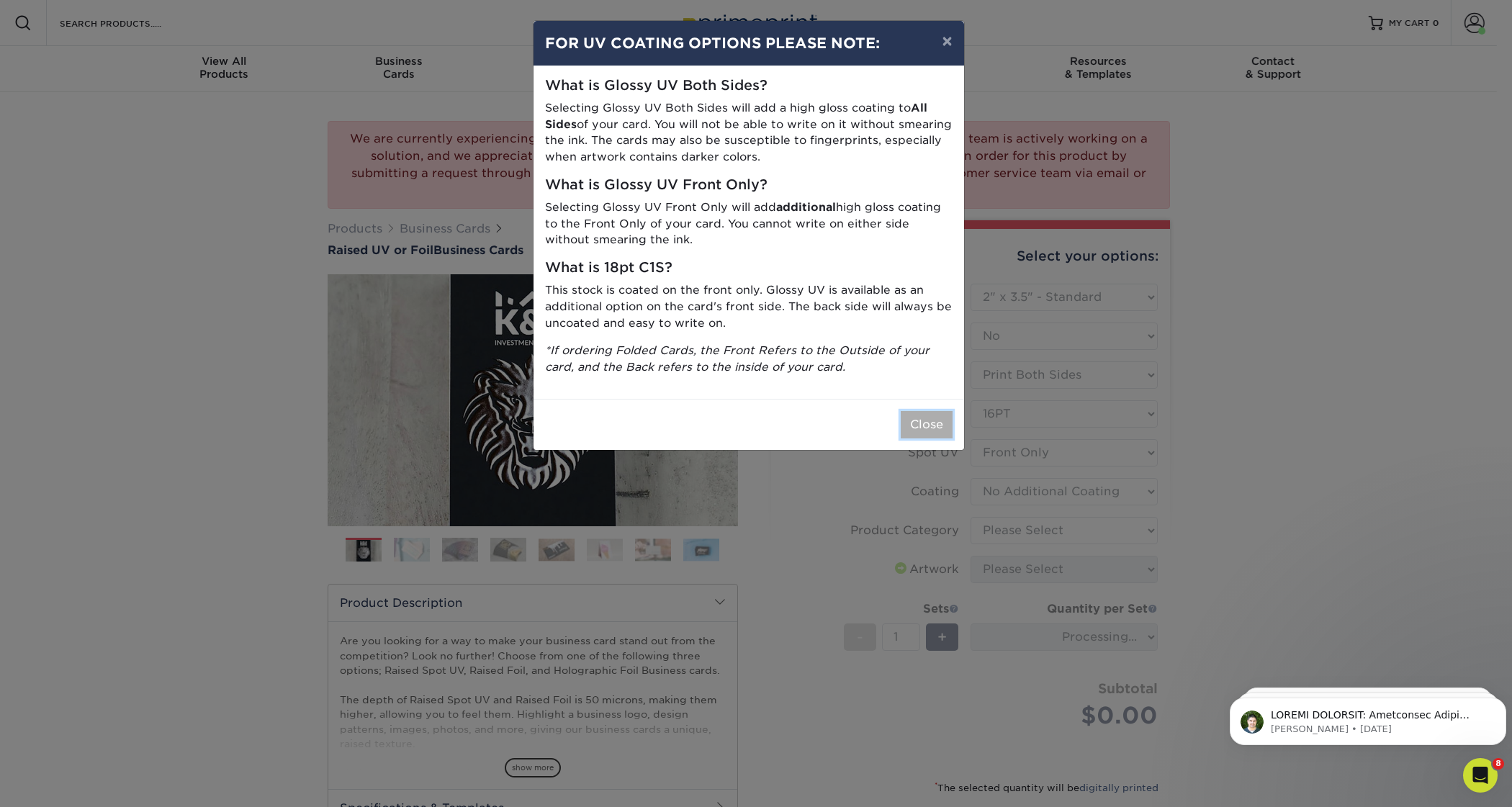
click at [931, 424] on button "Close" at bounding box center [926, 425] width 52 height 28
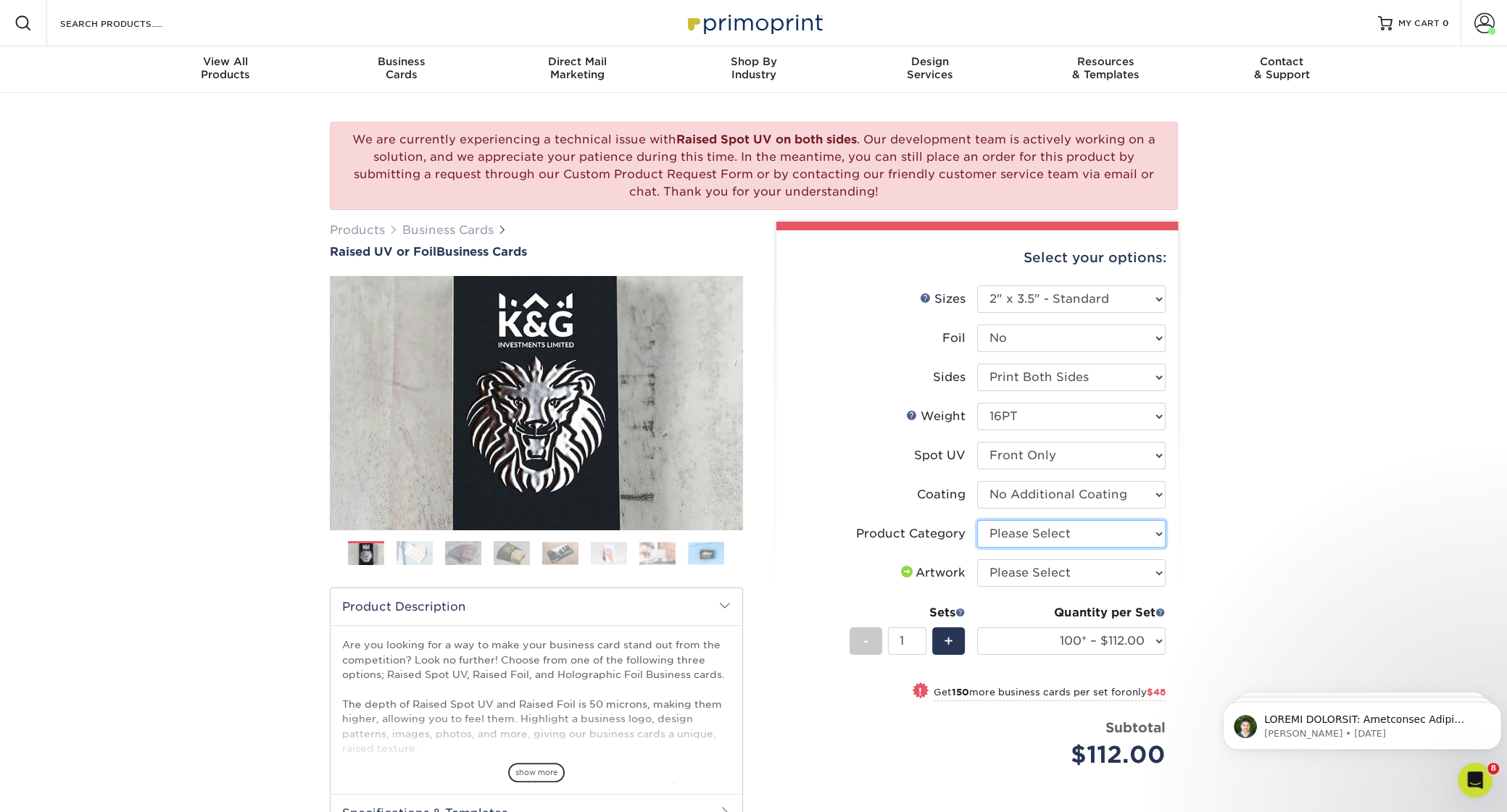
click at [977, 520] on select "Please Select Business Cards" at bounding box center [1071, 534] width 188 height 28
select select "3b5148f1-0588-4f88-a218-97bcfdce65c1"
click option "Business Cards" at bounding box center [0, 0] width 0 height 0
click at [977, 559] on select "Please Select I will upload files I need a design - $100" at bounding box center [1071, 573] width 188 height 28
select select "upload"
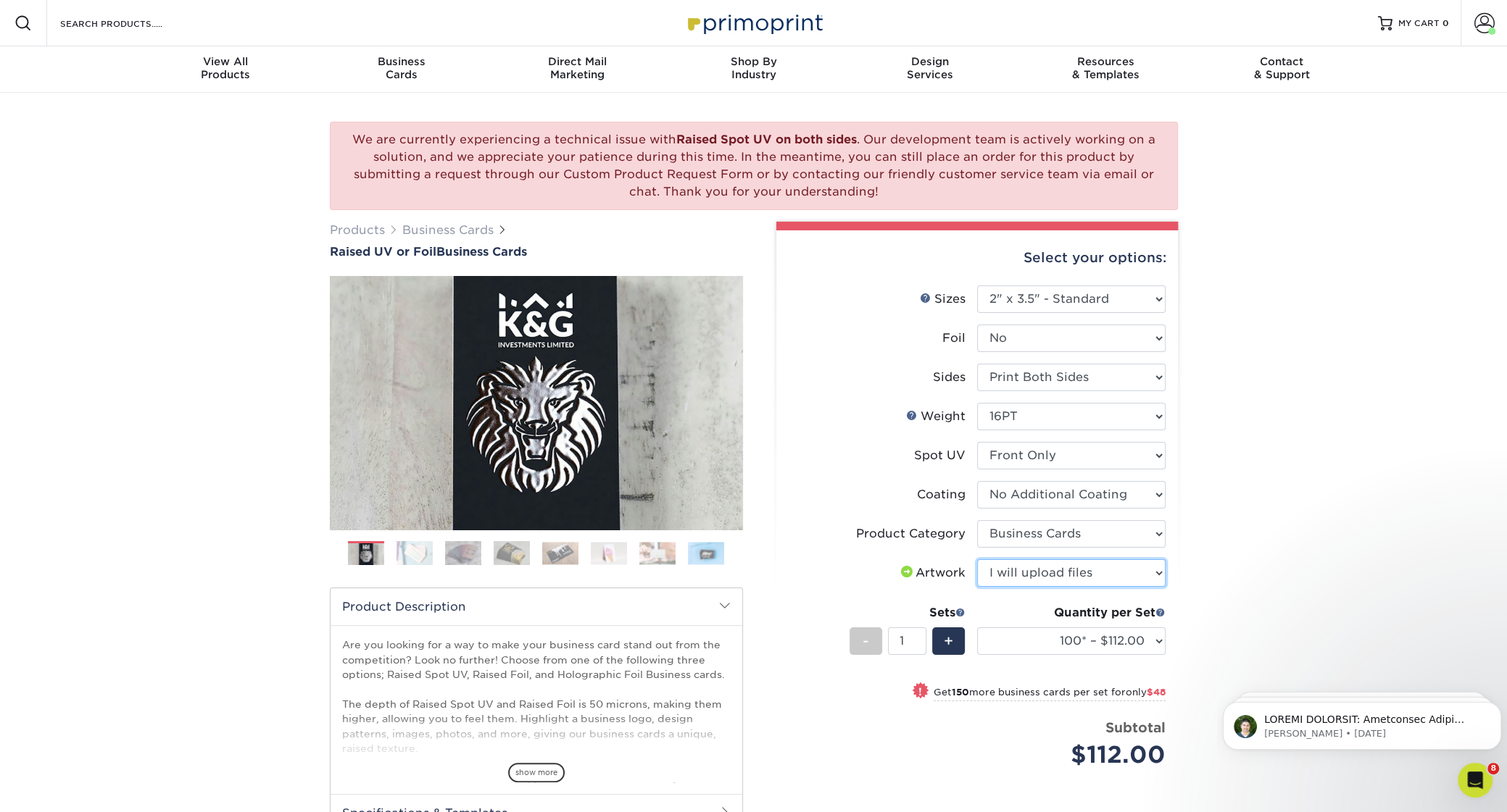
click option "I will upload files" at bounding box center [0, 0] width 0 height 0
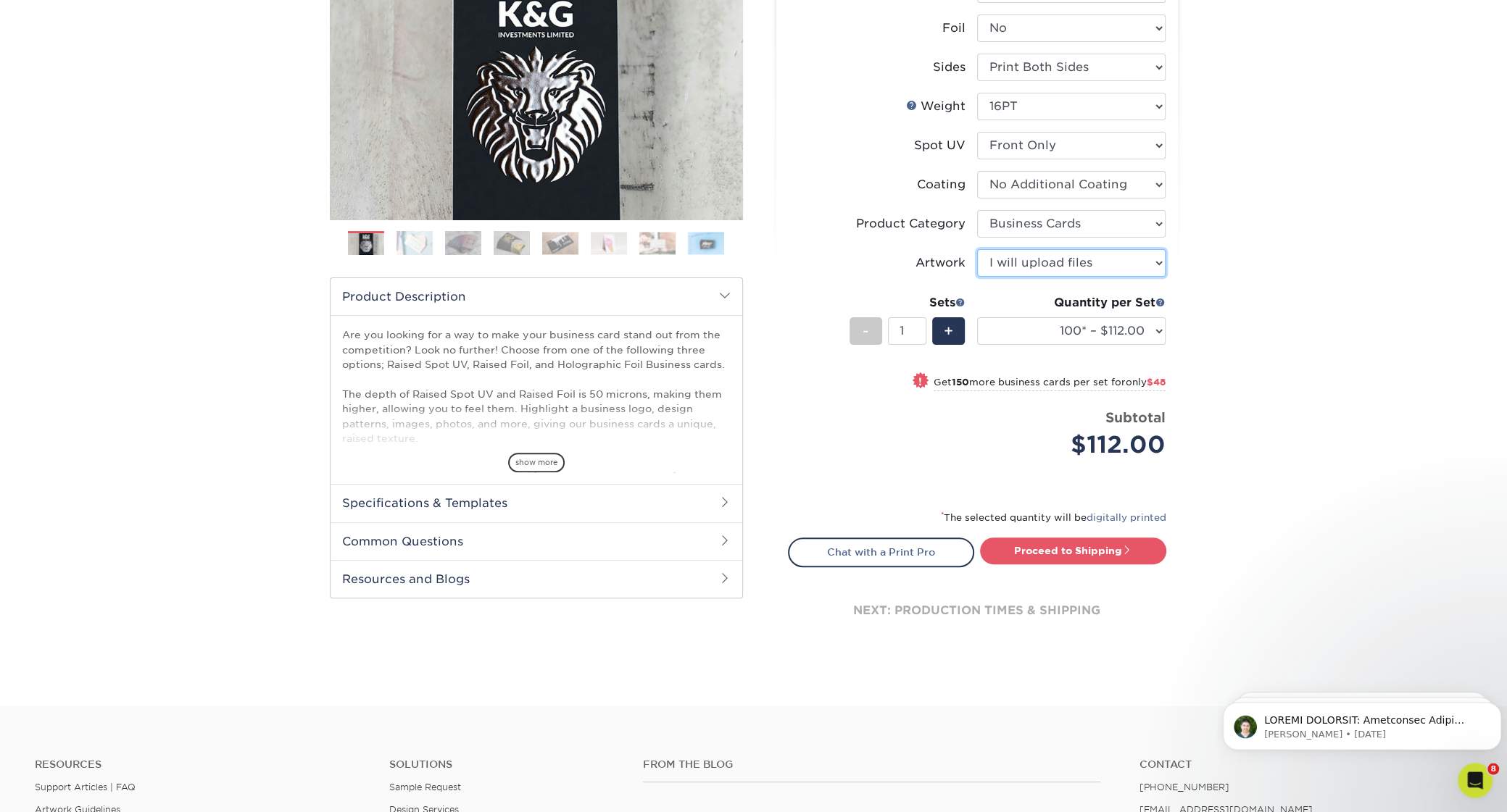
scroll to position [380, 0]
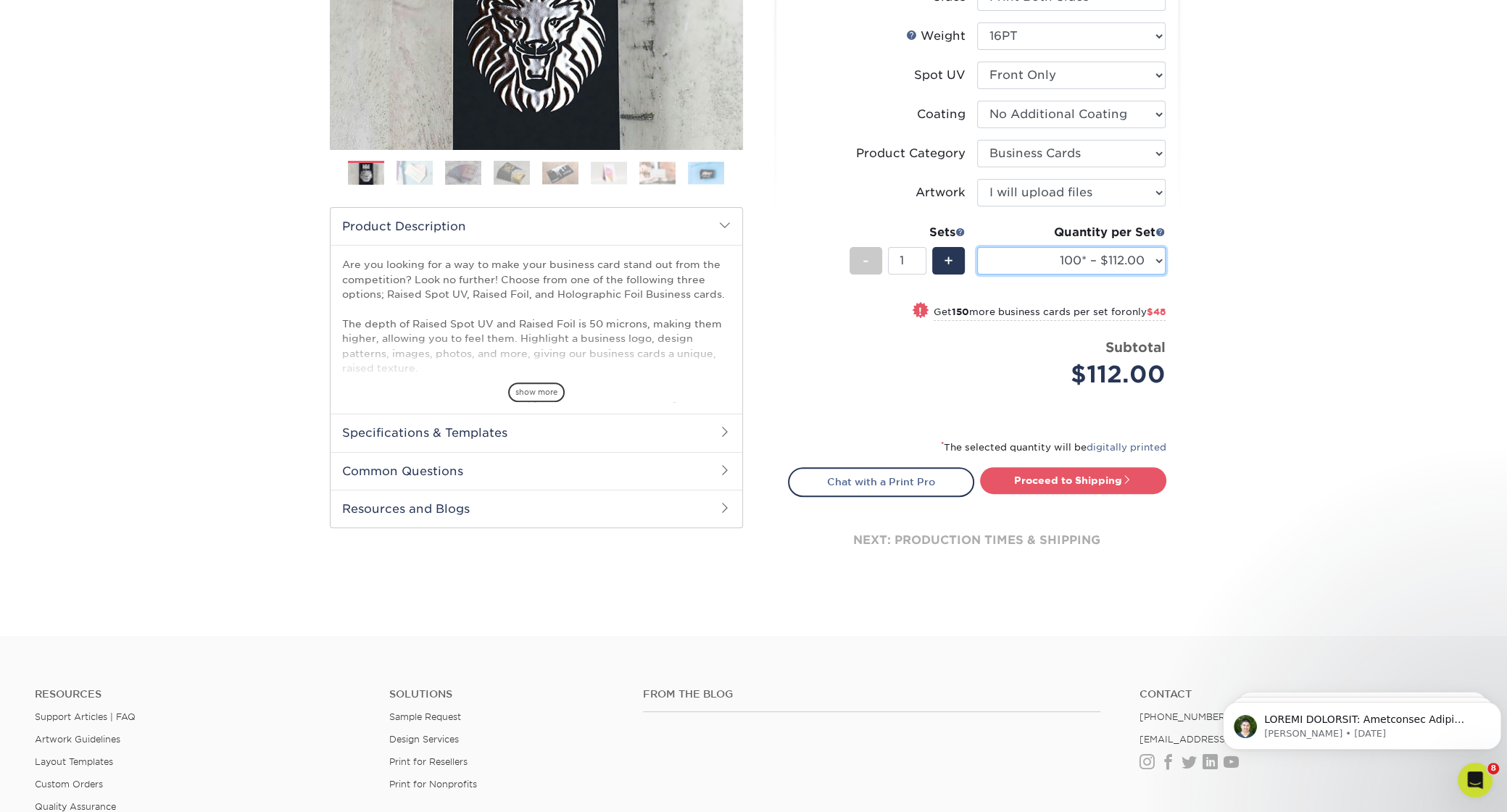
click at [977, 247] on select "100* – $112.00 250* – $160.00 500* – $216.00" at bounding box center [1071, 261] width 188 height 28
select select "500* – $216.00"
click option "500* – $216.00" at bounding box center [0, 0] width 0 height 0
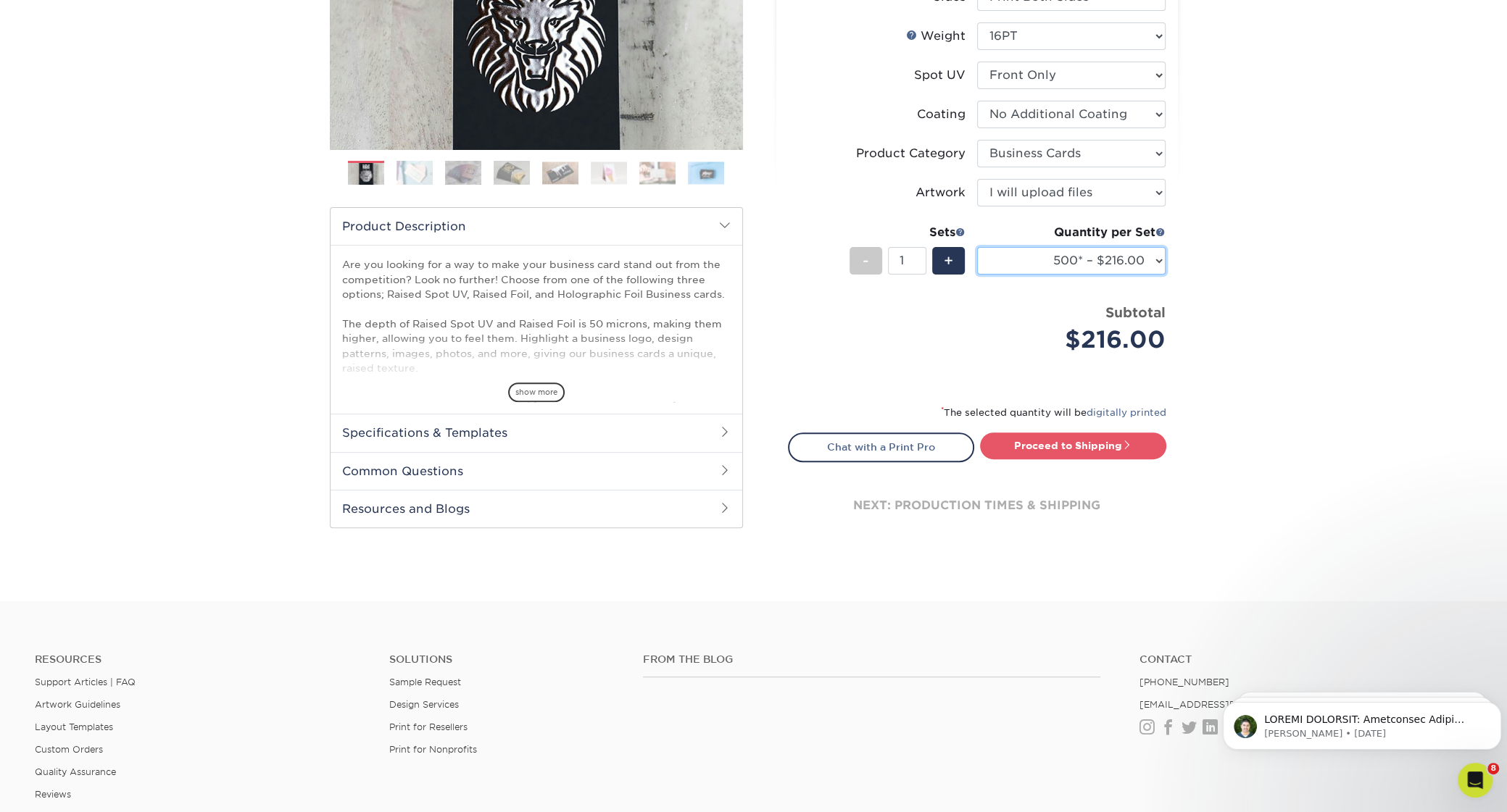
click at [977, 247] on select "100* – $112.00 250* – $160.00 500* – $216.00" at bounding box center [1071, 261] width 188 height 28
click at [1277, 329] on div "We are currently experiencing a technical issue with Raised Spot UV on both sid…" at bounding box center [753, 157] width 1507 height 889
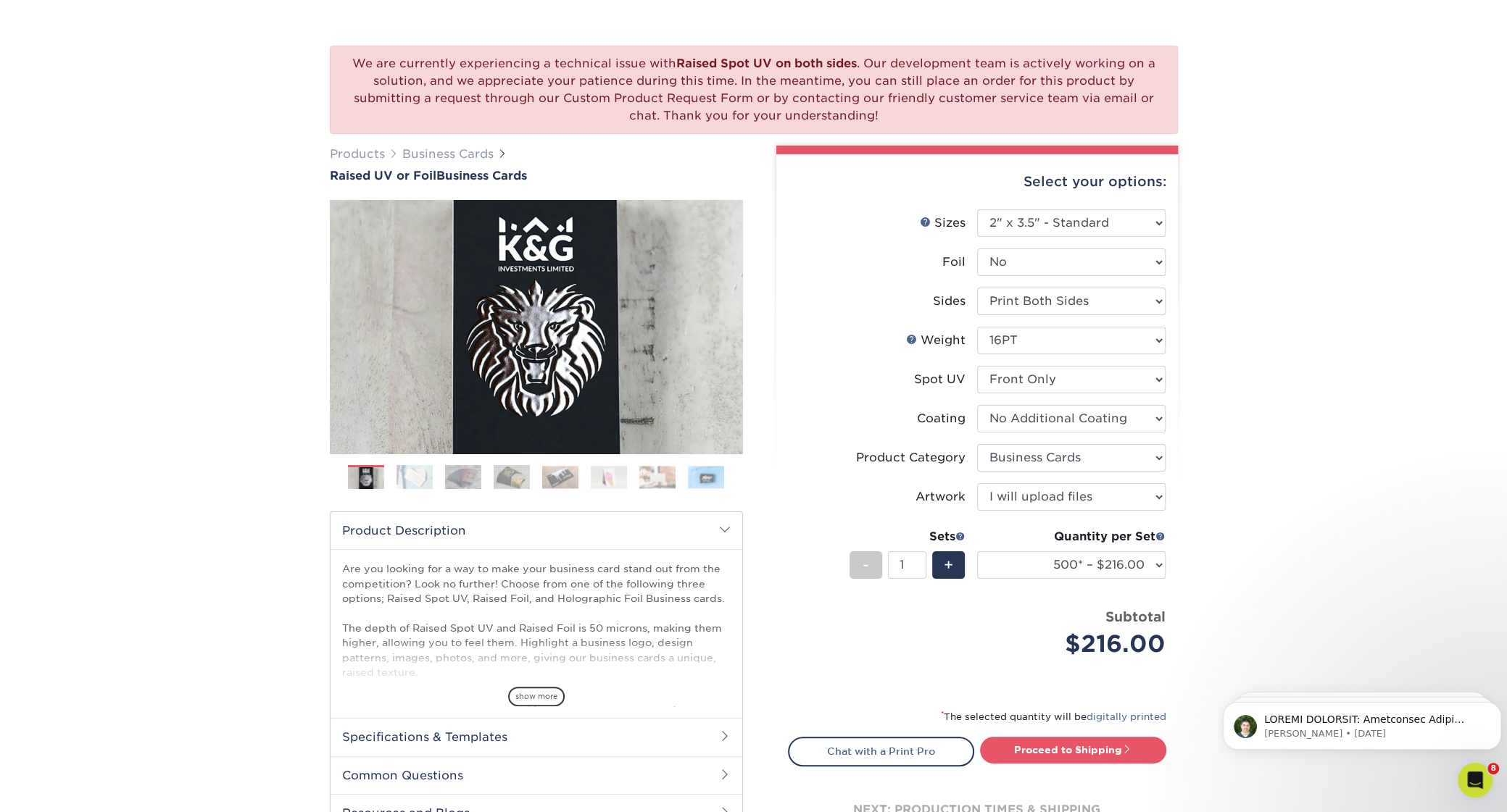
scroll to position [152, 0]
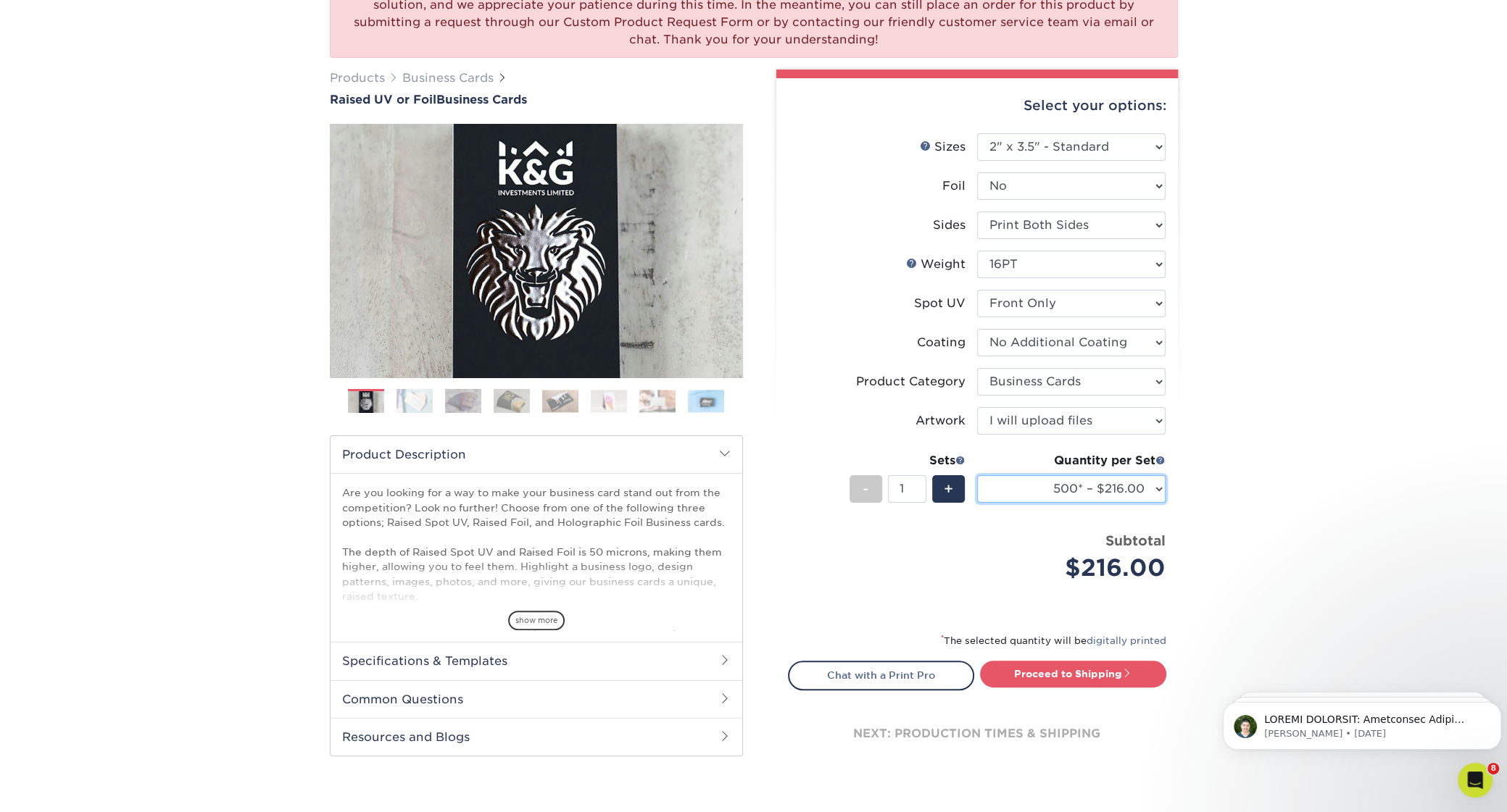
click at [977, 476] on select "100* – $112.00 250* – $160.00 500* – $216.00" at bounding box center [1071, 489] width 188 height 28
click at [1401, 369] on div "We are currently experiencing a technical issue with Raised Spot UV on both sid…" at bounding box center [753, 385] width 1507 height 889
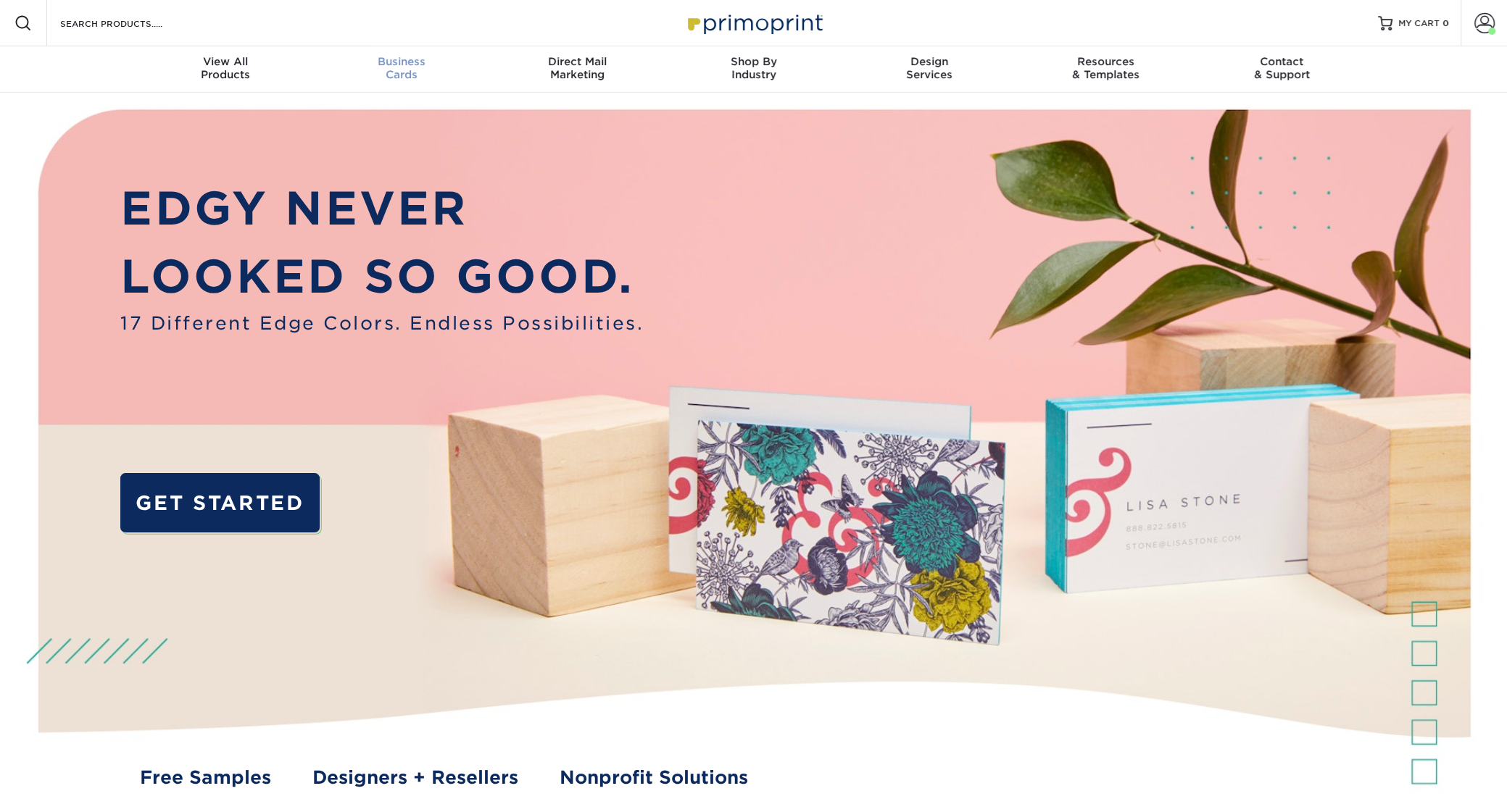
click at [401, 70] on div "Business Cards" at bounding box center [402, 68] width 176 height 26
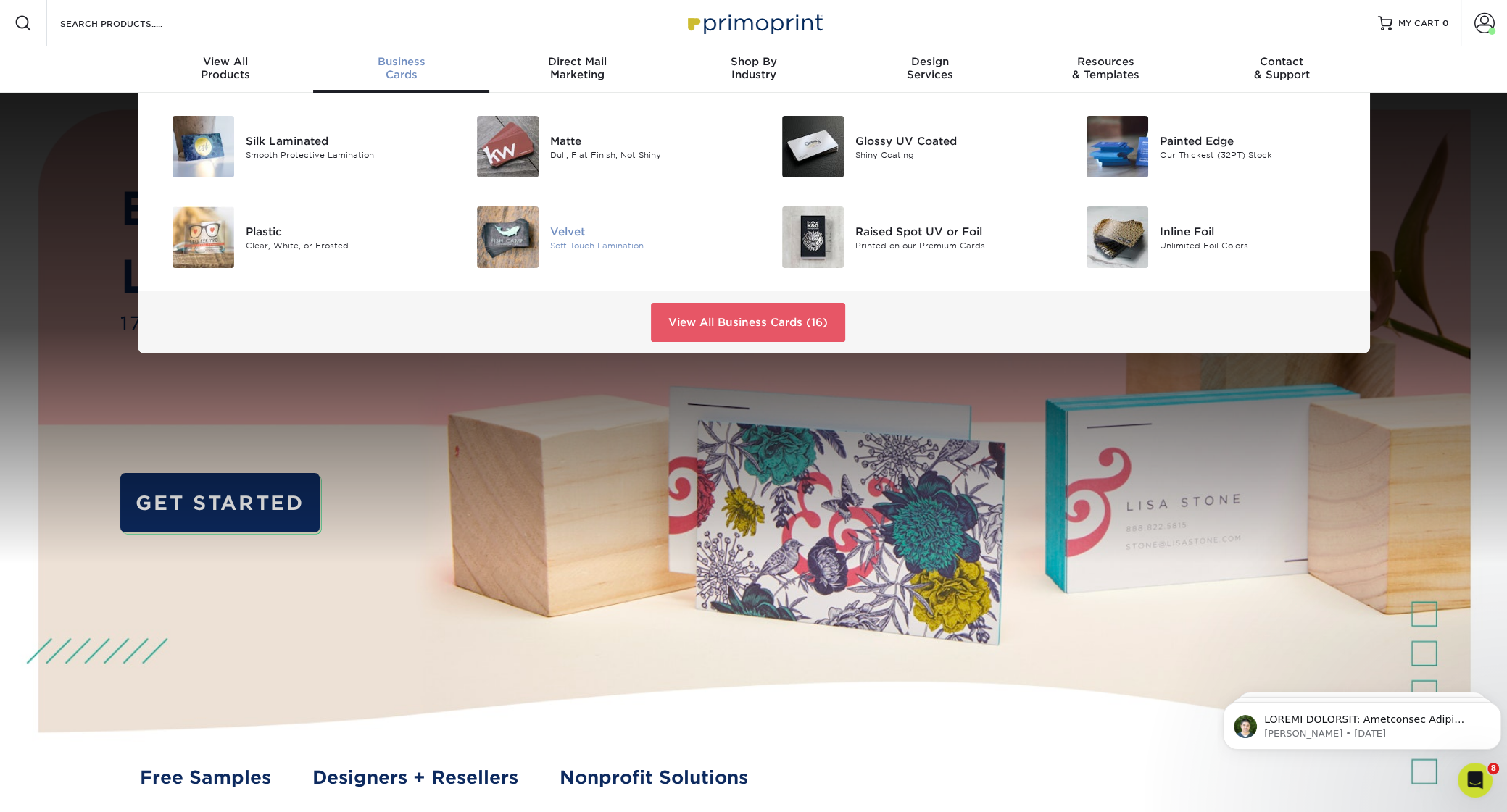
click at [525, 240] on img at bounding box center [507, 237] width 61 height 61
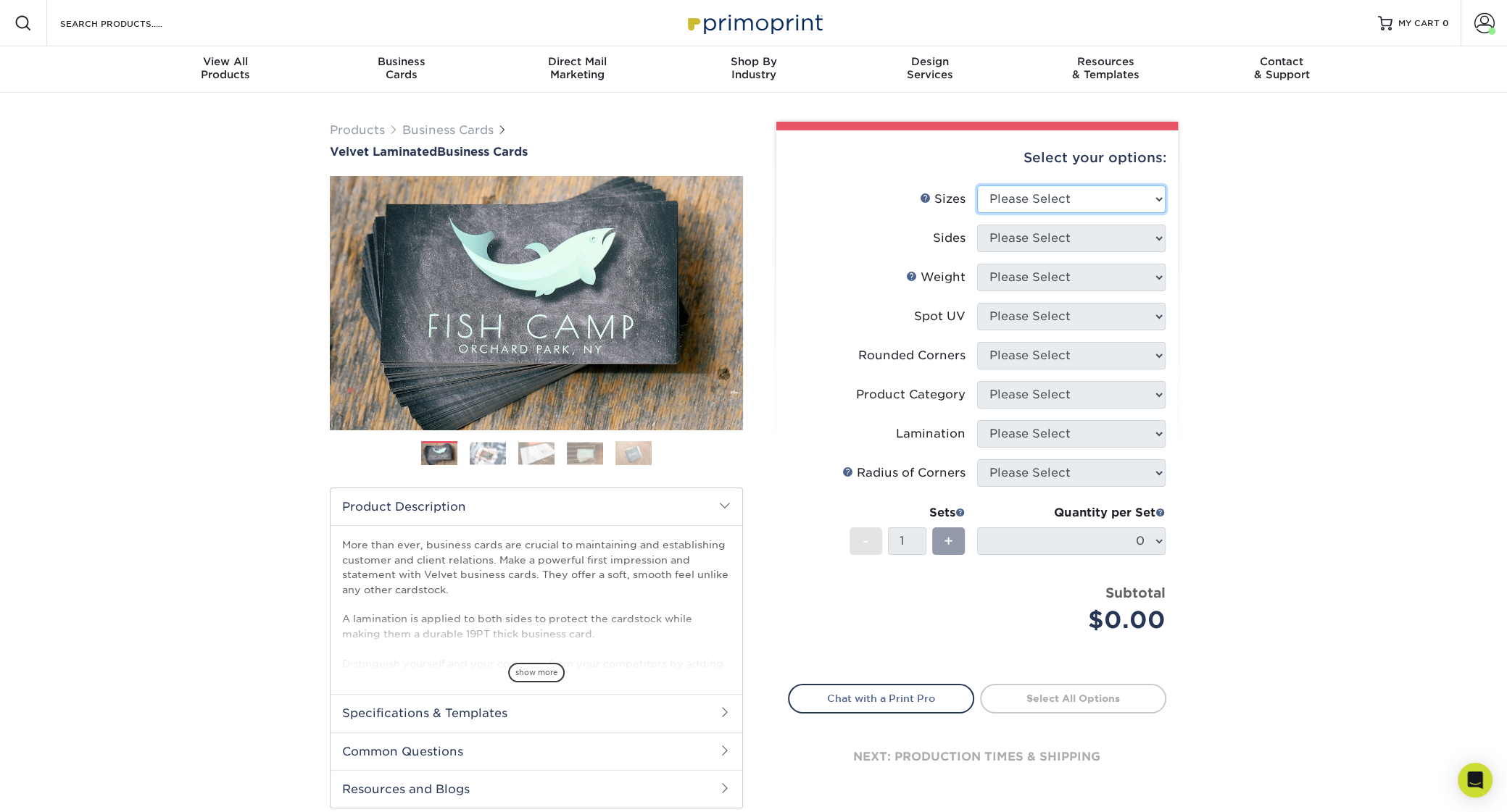
click at [977, 185] on select "Please Select 1.5" x 3.5" - Mini 1.75" x 3.5" - Mini 2" x 2" - Square 2" x 3" -…" at bounding box center [1071, 199] width 188 height 28
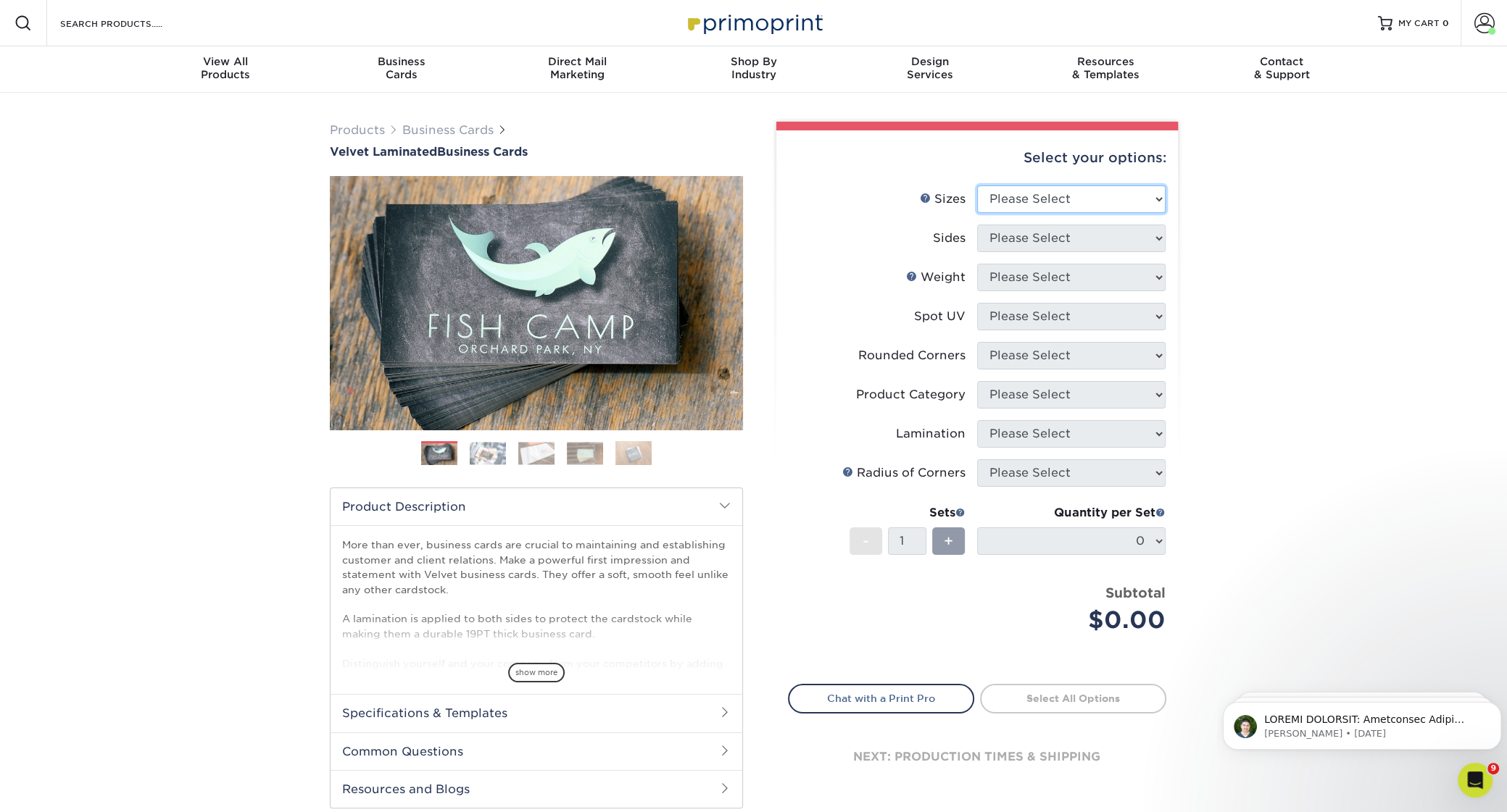
select select "2.00x3.50"
click option "2" x 3.5" - Standard" at bounding box center [0, 0] width 0 height 0
click at [977, 224] on select "Please Select Print Both Sides Print Front Only" at bounding box center [1071, 238] width 188 height 28
select select "13abbda7-1d64-4f25-8bb2-c179b224825d"
click at [977, 264] on select "Please Select 16PT" at bounding box center [1071, 278] width 188 height 28
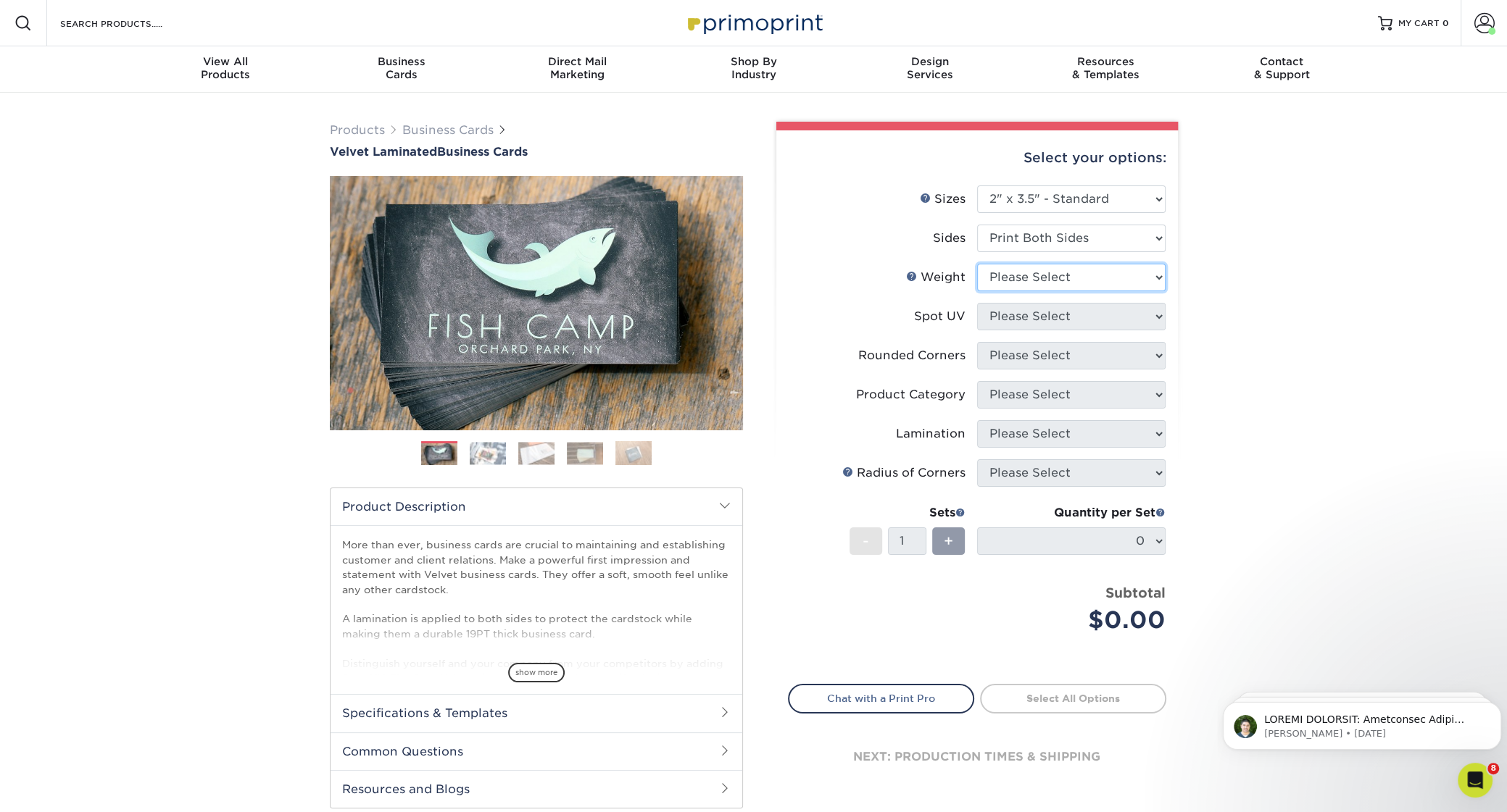
select select "16PT"
click at [977, 303] on select "Please Select No Spot UV Front and Back (Both Sides) Front Only Back Only" at bounding box center [1071, 317] width 188 height 28
select select "0"
click at [977, 342] on select "Please Select Yes - Round 2 Corners Yes - Round 4 Corners No" at bounding box center [1071, 356] width 188 height 28
select select "0"
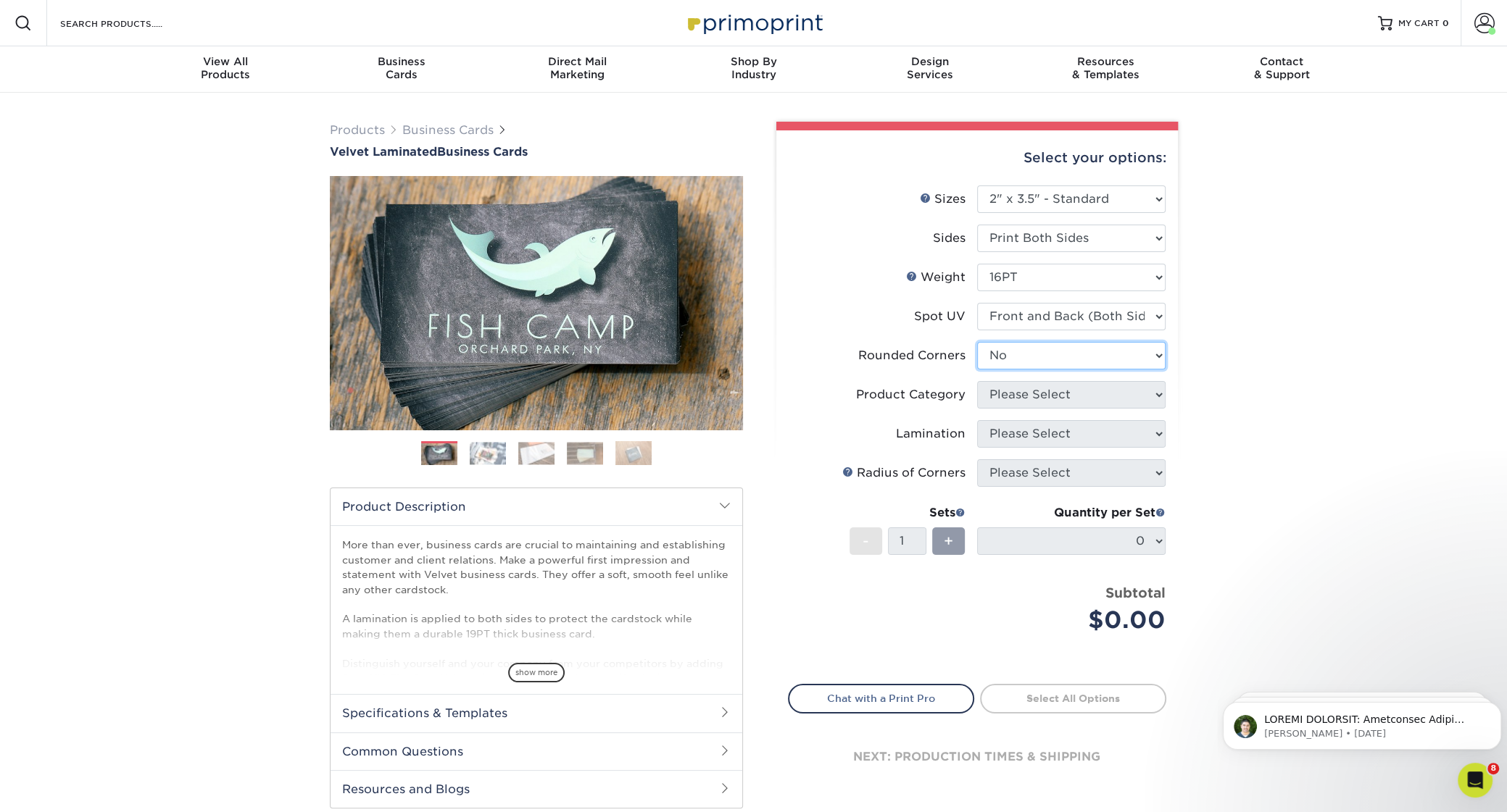
click option "No" at bounding box center [0, 0] width 0 height 0
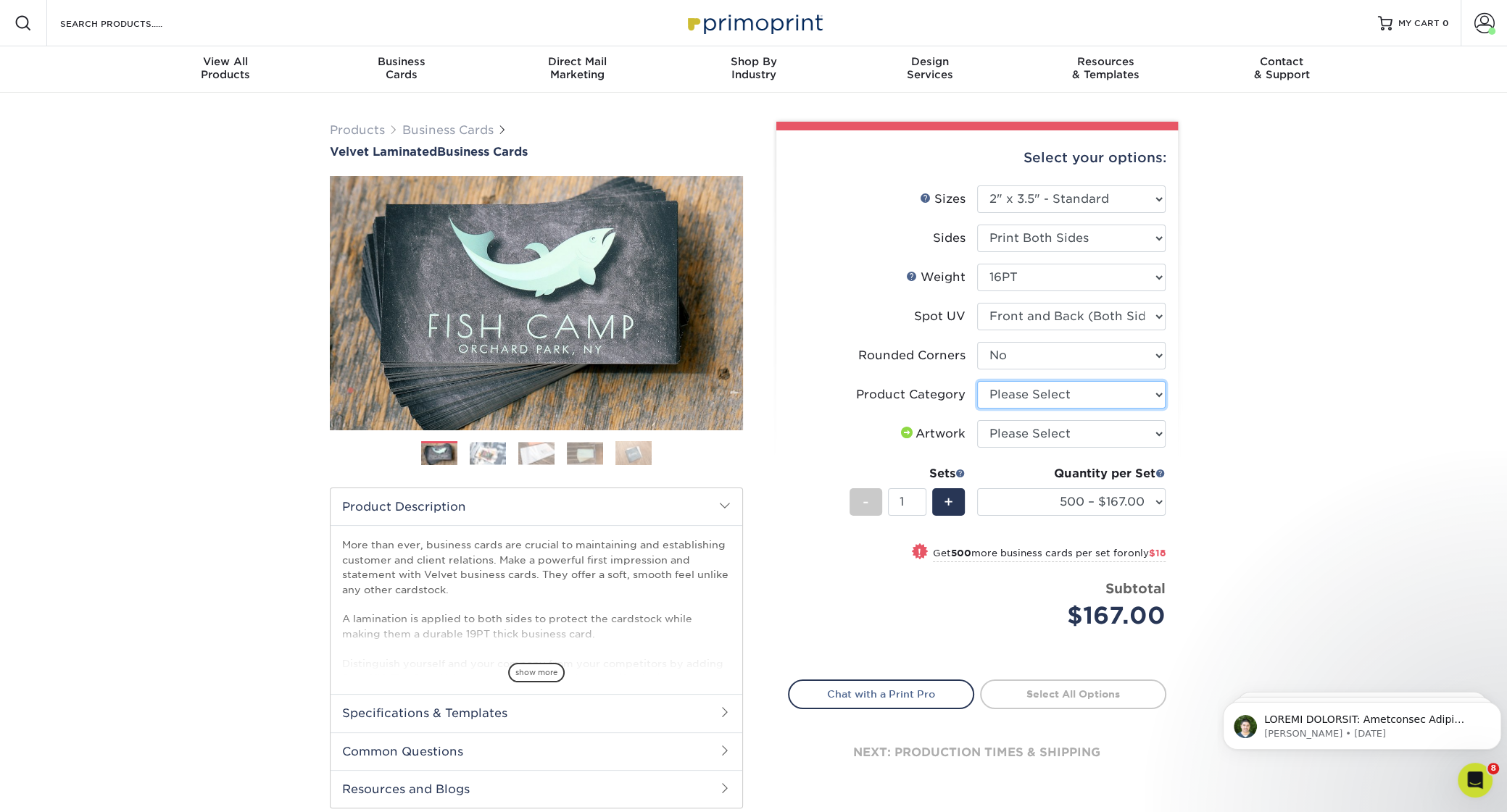
click at [977, 381] on select "Please Select Business Cards" at bounding box center [1071, 395] width 188 height 28
select select "3b5148f1-0588-4f88-a218-97bcfdce65c1"
click option "Business Cards" at bounding box center [0, 0] width 0 height 0
click at [977, 420] on select "Please Select I will upload files I need a design - $100" at bounding box center [1071, 434] width 188 height 28
select select "upload"
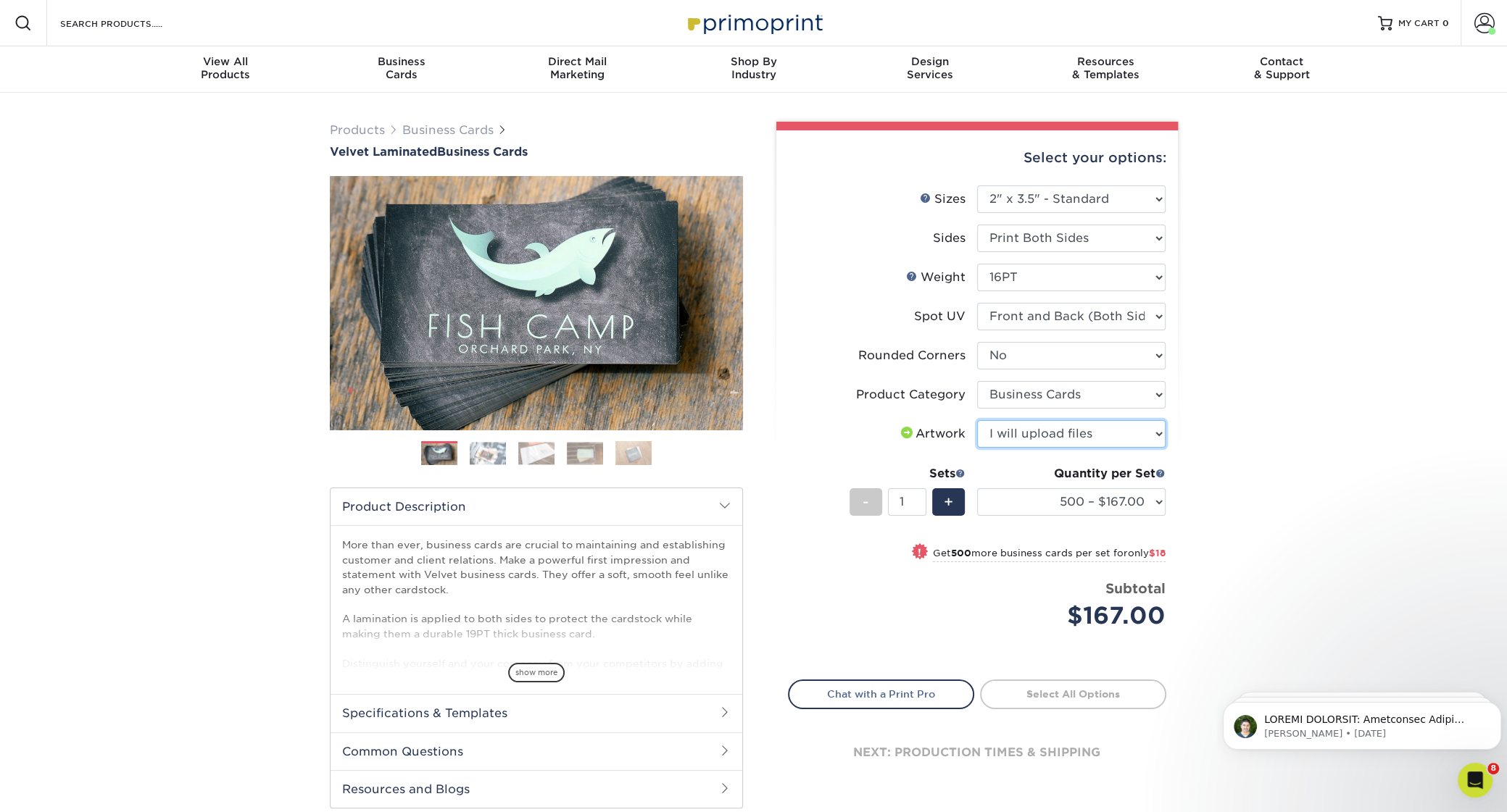
click option "I will upload files" at bounding box center [0, 0] width 0 height 0
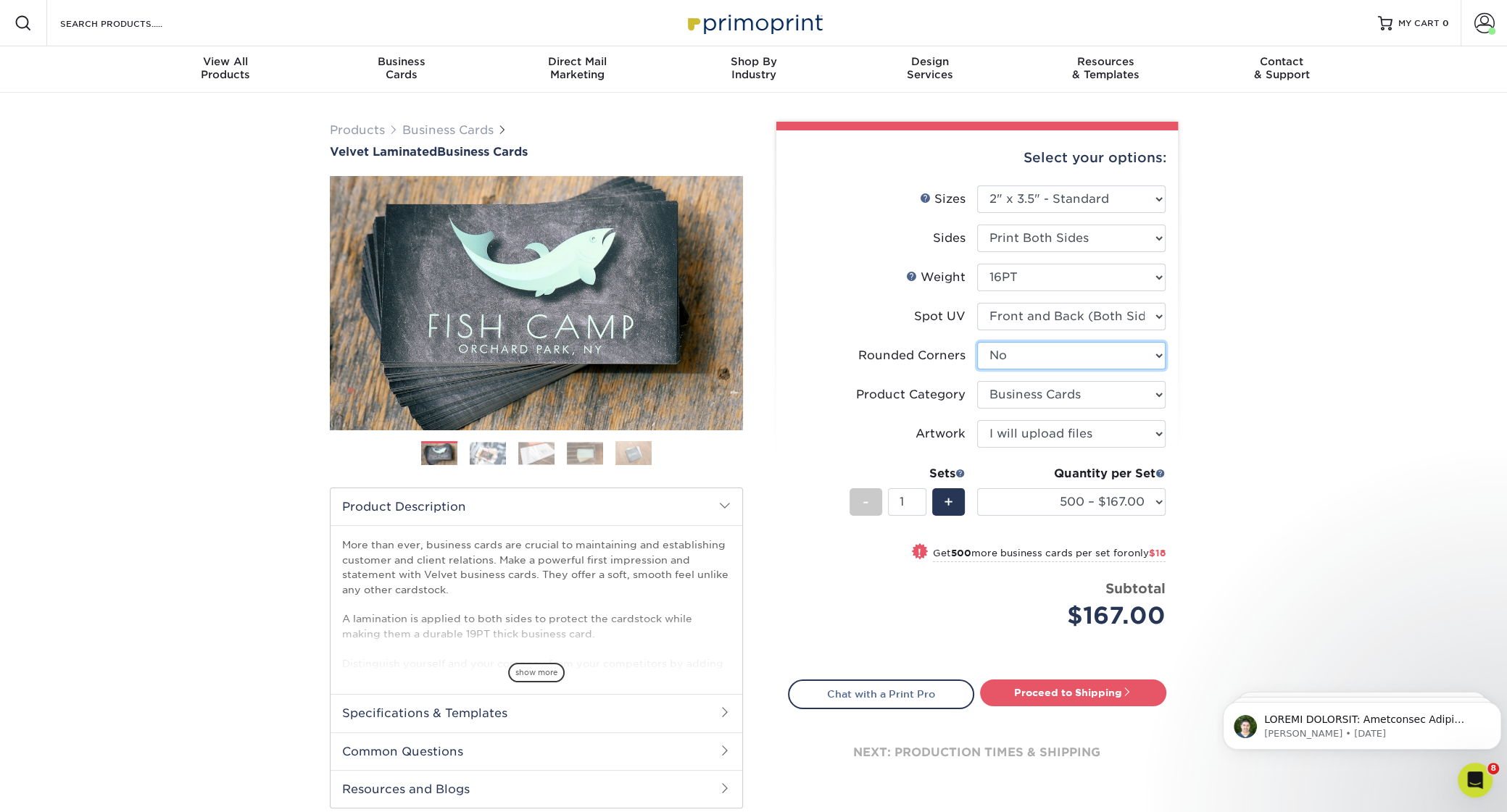
click at [977, 342] on select "Please Select Yes - Round 2 Corners Yes - Round 4 Corners No" at bounding box center [1071, 356] width 188 height 28
select select "7672df9e-0e0a-464d-8e1f-920c575e4da3"
click option "Yes - Round 4 Corners" at bounding box center [0, 0] width 0 height 0
select select "-1"
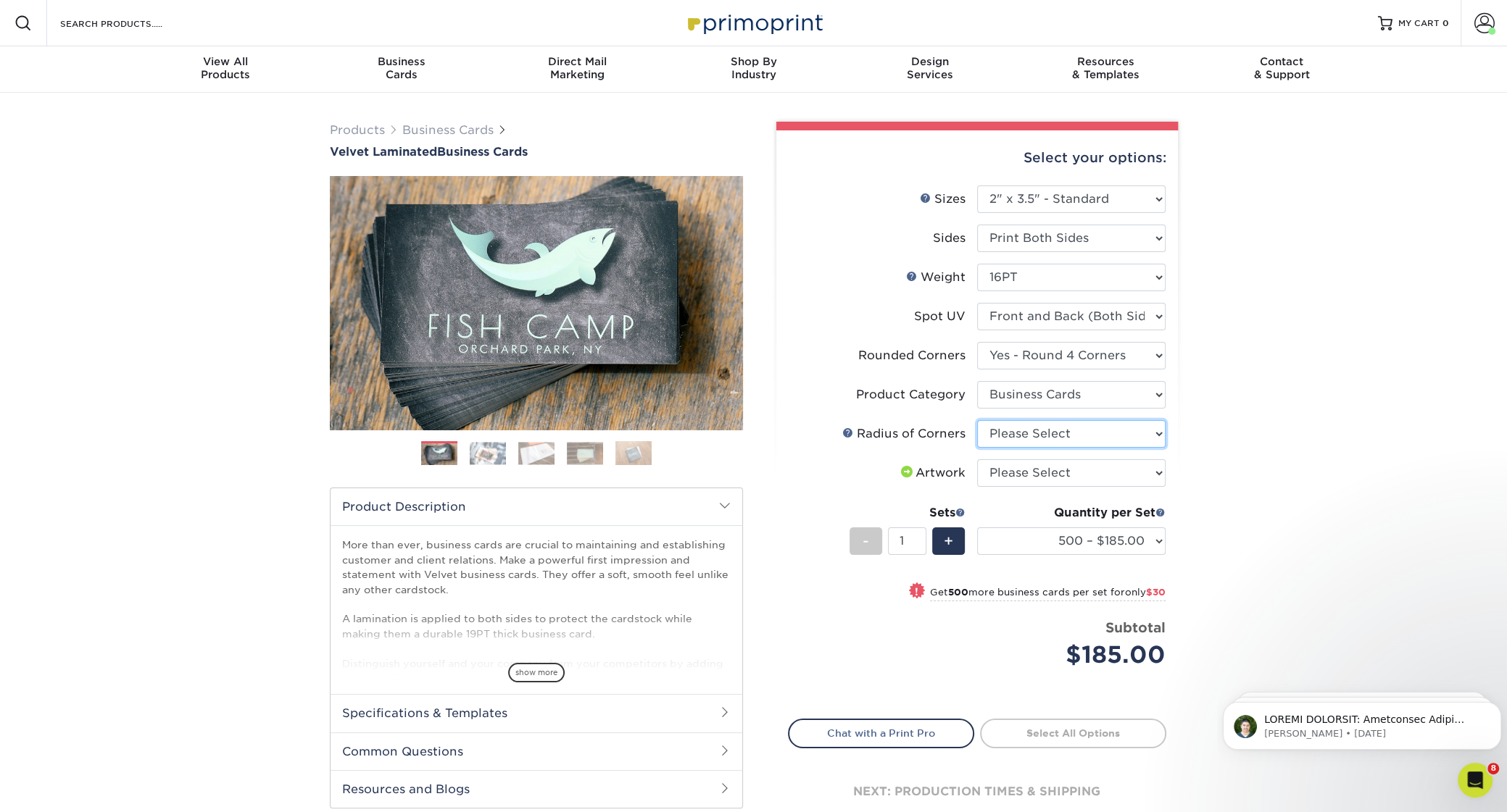
click at [977, 420] on select "Please Select Rounded 1/8" Rounded 1/4"" at bounding box center [1071, 434] width 188 height 28
click at [1154, 438] on select "Please Select Rounded 1/8" Rounded 1/4"" at bounding box center [1071, 434] width 188 height 28
click at [977, 381] on select "Please Select Business Cards" at bounding box center [1071, 395] width 188 height 28
click at [977, 342] on select "Please Select Yes - Round 2 Corners Yes - Round 4 Corners No" at bounding box center [1071, 356] width 188 height 28
select select "0"
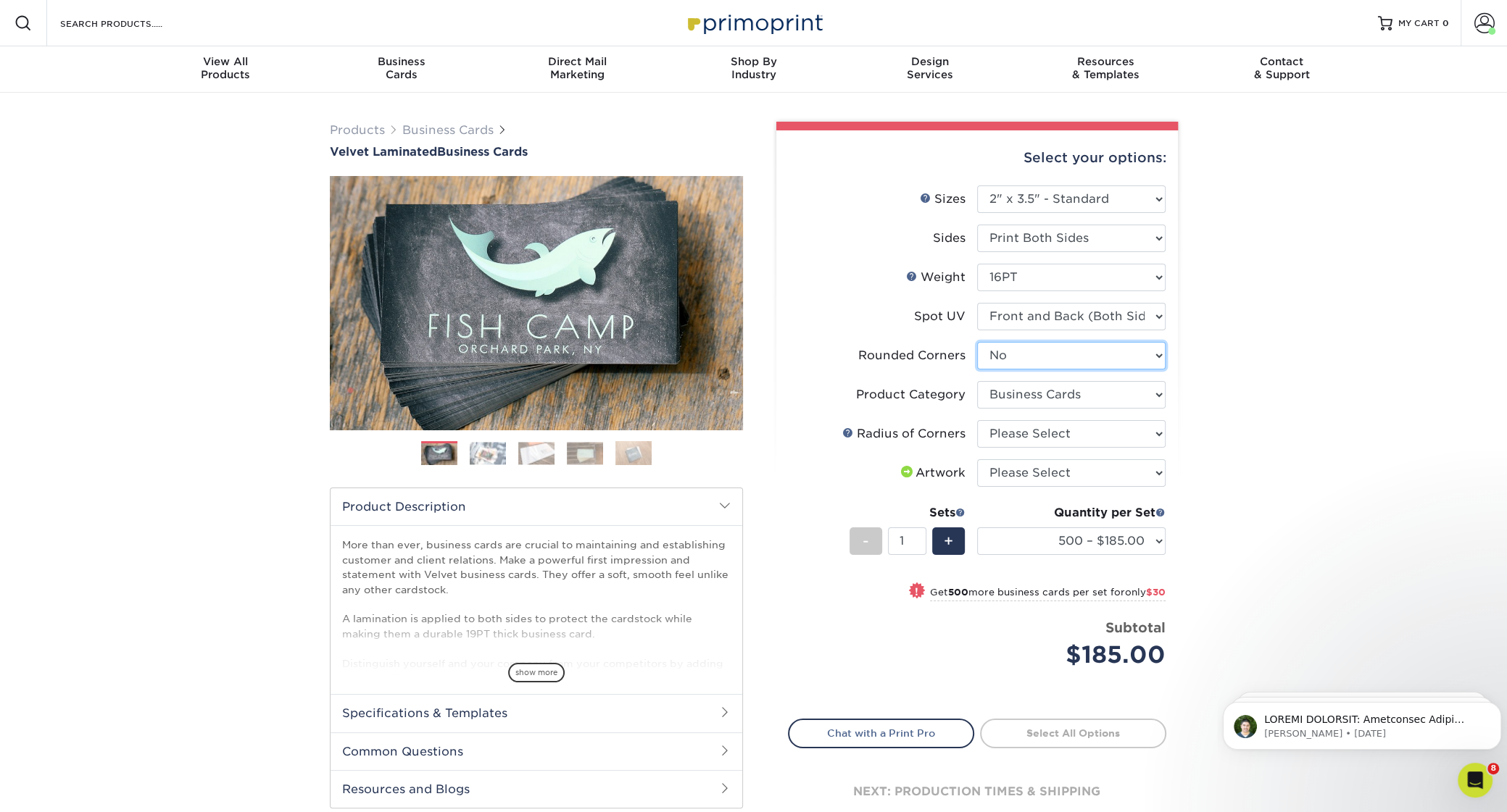
click option "No" at bounding box center [0, 0] width 0 height 0
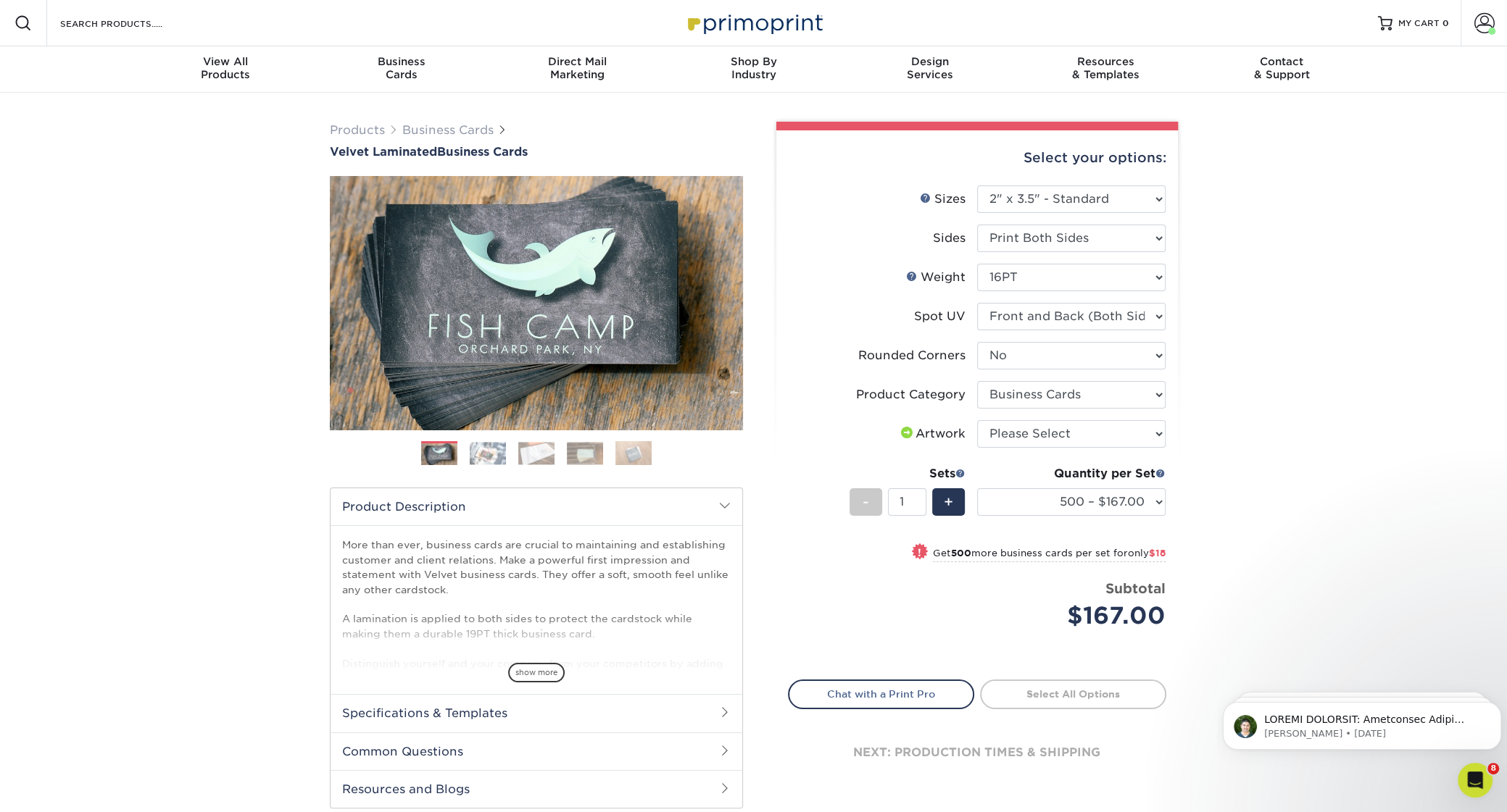
click at [1260, 403] on div "Products Business Cards Velvet Laminated Business Cards Previous Next" at bounding box center [753, 479] width 1507 height 774
click at [1316, 390] on div "Products Business Cards Velvet Laminated Business Cards Previous Next" at bounding box center [753, 479] width 1507 height 774
click at [1219, 97] on div "Products Business Cards Velvet Laminated Business Cards Previous Next" at bounding box center [753, 479] width 1507 height 774
